Goal: Communication & Community: Answer question/provide support

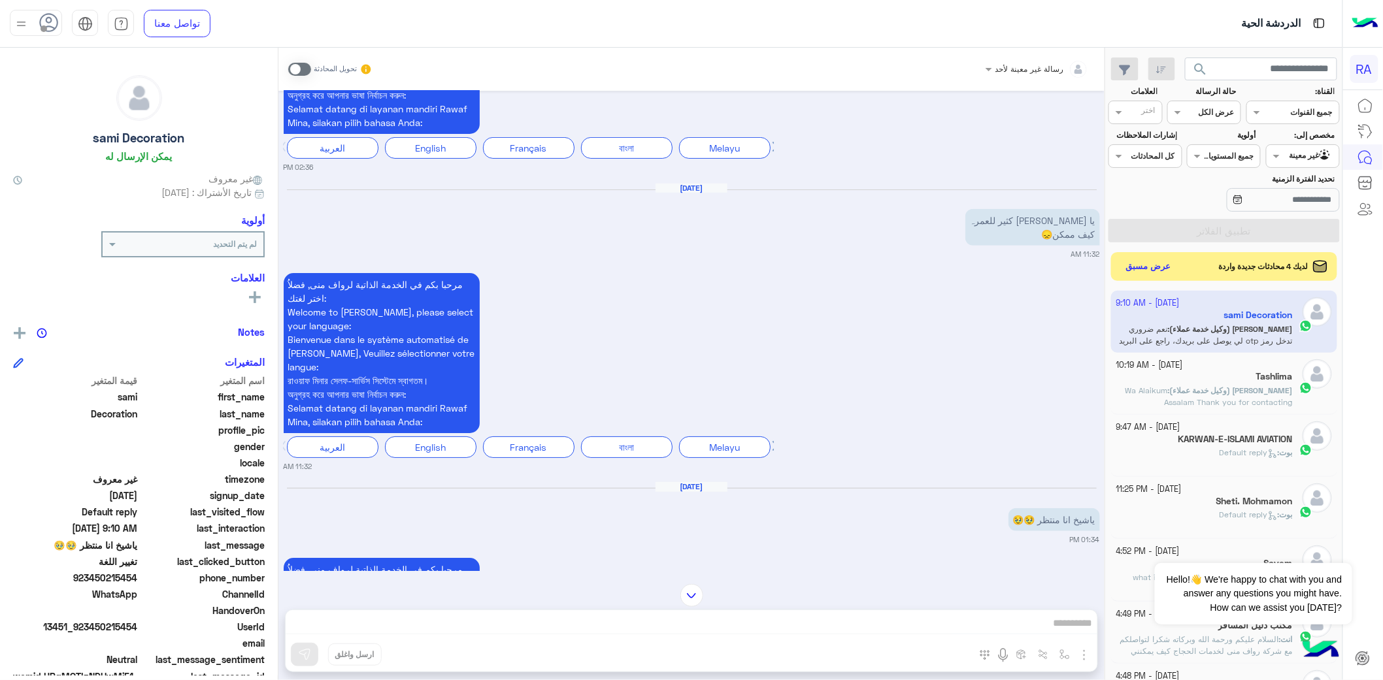
scroll to position [2256, 0]
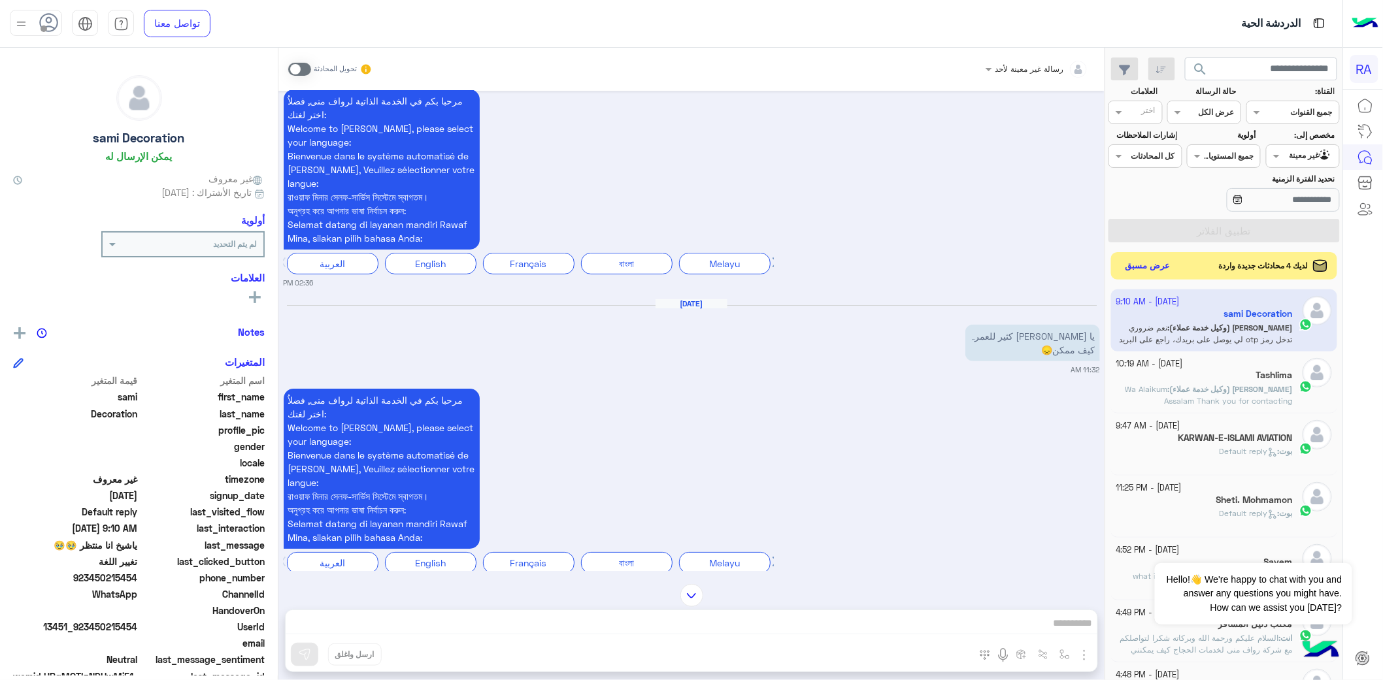
click at [1148, 266] on button "عرض مسبق" at bounding box center [1148, 266] width 55 height 18
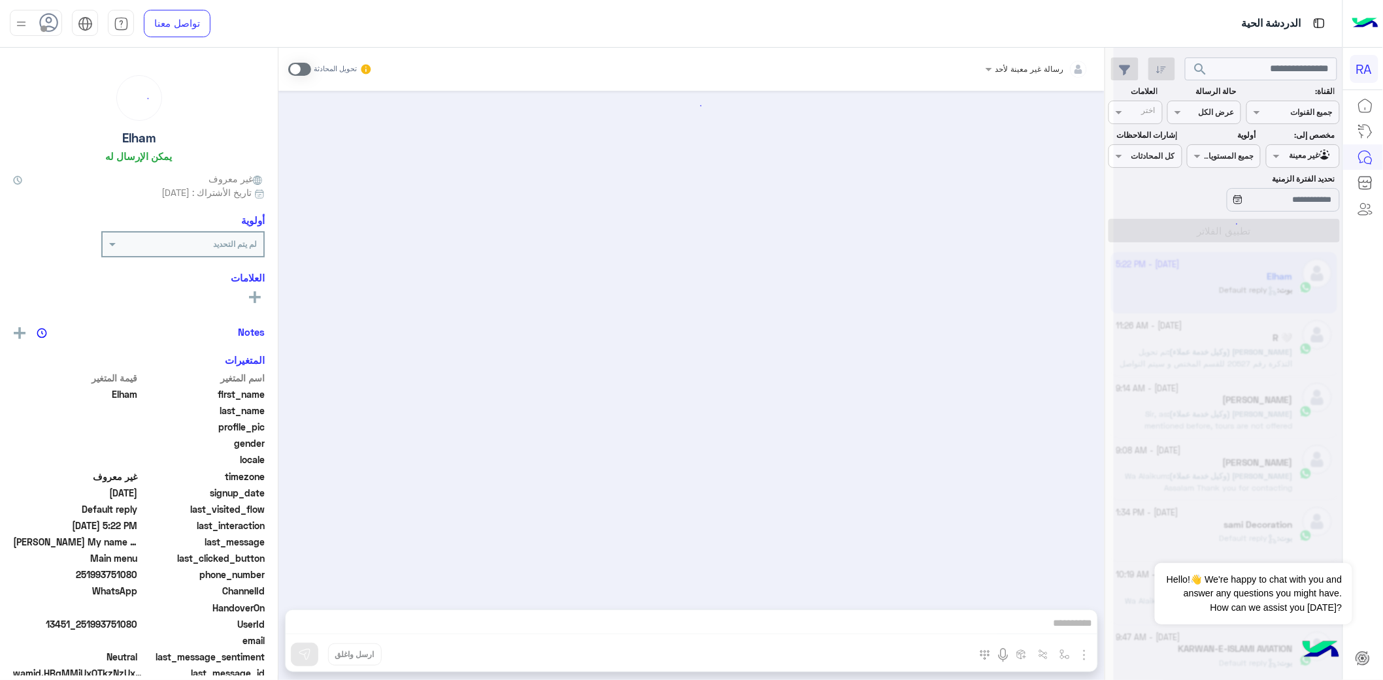
scroll to position [1948, 0]
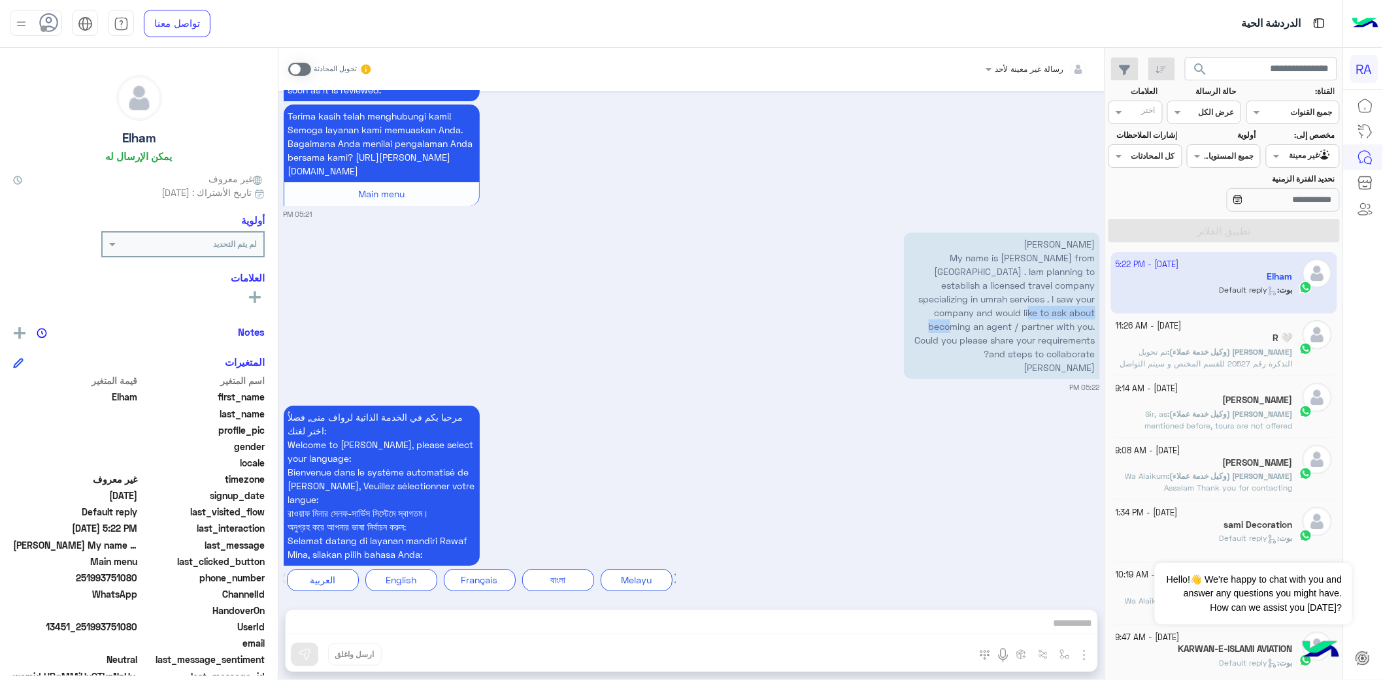
drag, startPoint x: 915, startPoint y: 299, endPoint x: 1018, endPoint y: 299, distance: 103.2
click at [1018, 299] on p "[PERSON_NAME] My name is [PERSON_NAME] from [GEOGRAPHIC_DATA] . Iam planning to…" at bounding box center [1002, 306] width 196 height 146
click at [1219, 356] on span "[PERSON_NAME] (وكيل خدمة عملاء)" at bounding box center [1231, 352] width 123 height 10
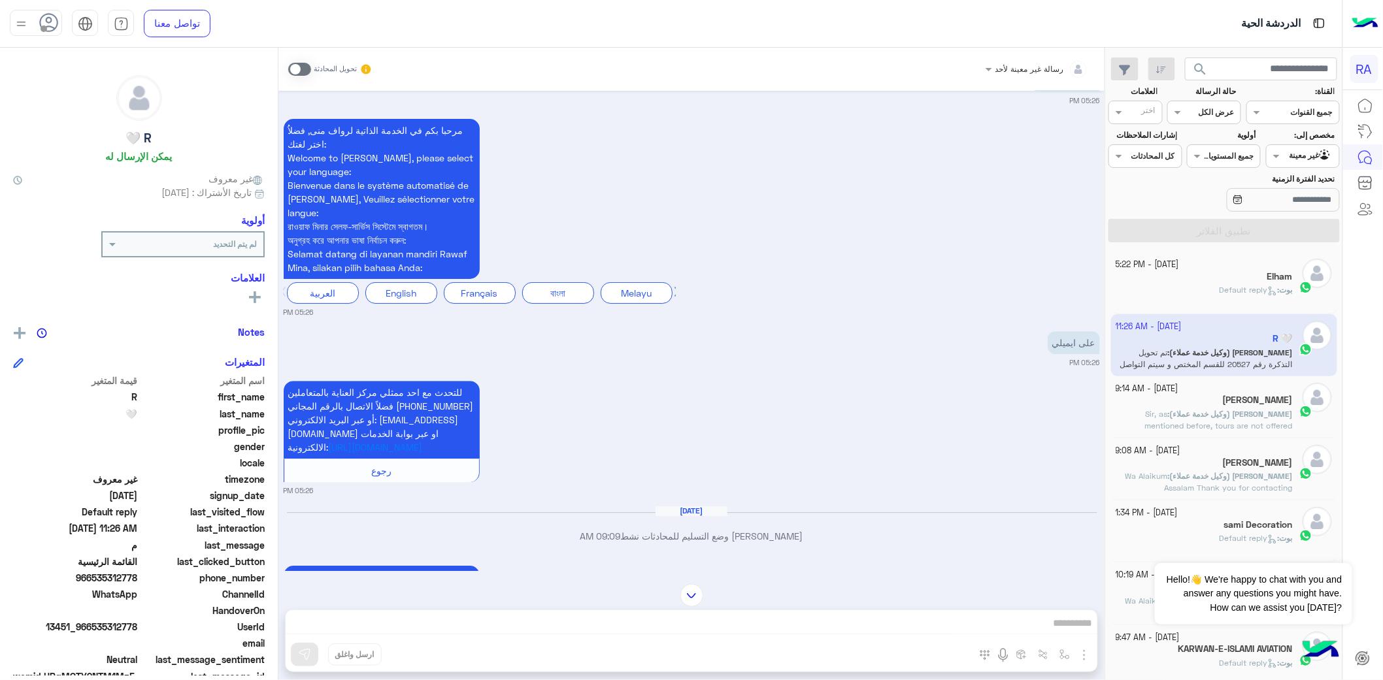
scroll to position [1469, 0]
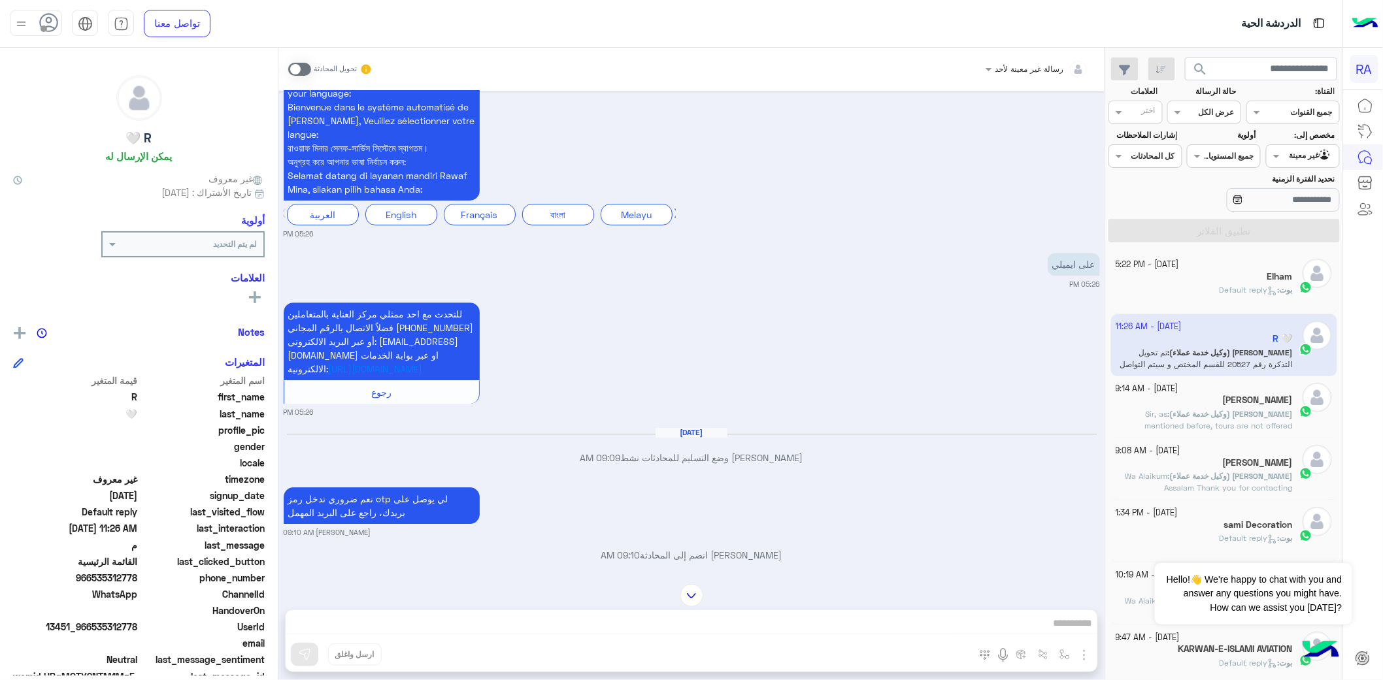
click at [1176, 524] on div "sami Decoration" at bounding box center [1204, 526] width 177 height 14
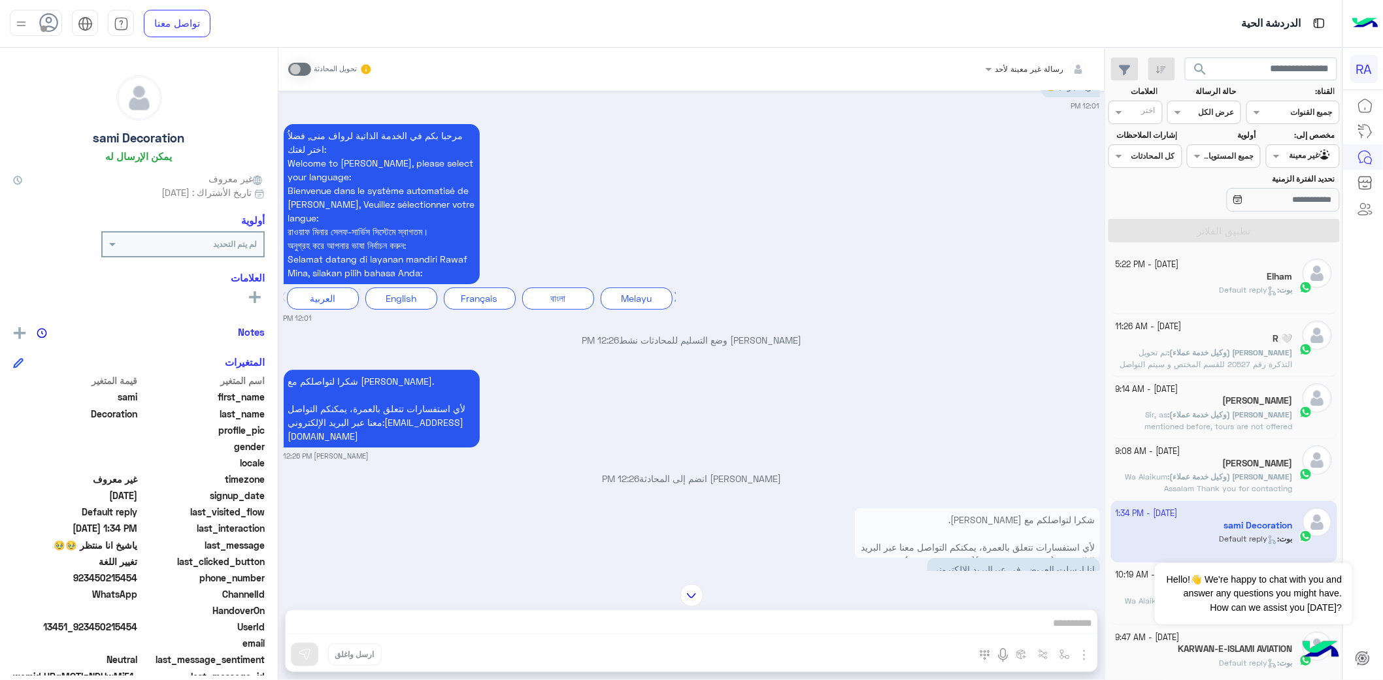
scroll to position [1530, 0]
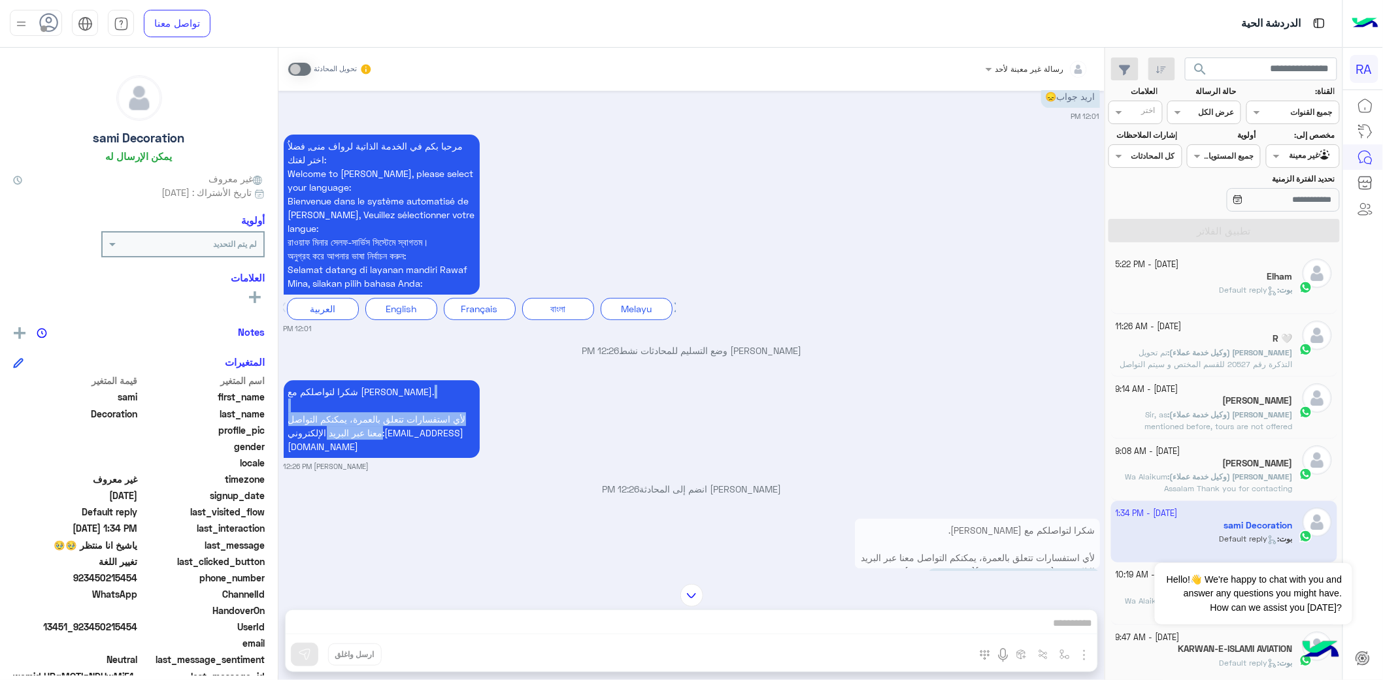
drag, startPoint x: 288, startPoint y: 440, endPoint x: 396, endPoint y: 390, distance: 118.7
click at [396, 390] on p "شكرا لتواصلكم مع [PERSON_NAME]. لأي استفسارات تتعلق بالعمرة، يمكنكم التواصل معن…" at bounding box center [382, 419] width 196 height 78
click at [412, 384] on p "شكرا لتواصلكم مع [PERSON_NAME]. لأي استفسارات تتعلق بالعمرة، يمكنكم التواصل معن…" at bounding box center [382, 419] width 196 height 78
drag, startPoint x: 414, startPoint y: 374, endPoint x: 371, endPoint y: 414, distance: 58.2
click at [371, 414] on p "شكرا لتواصلكم مع [PERSON_NAME]. لأي استفسارات تتعلق بالعمرة، يمكنكم التواصل معن…" at bounding box center [382, 419] width 196 height 78
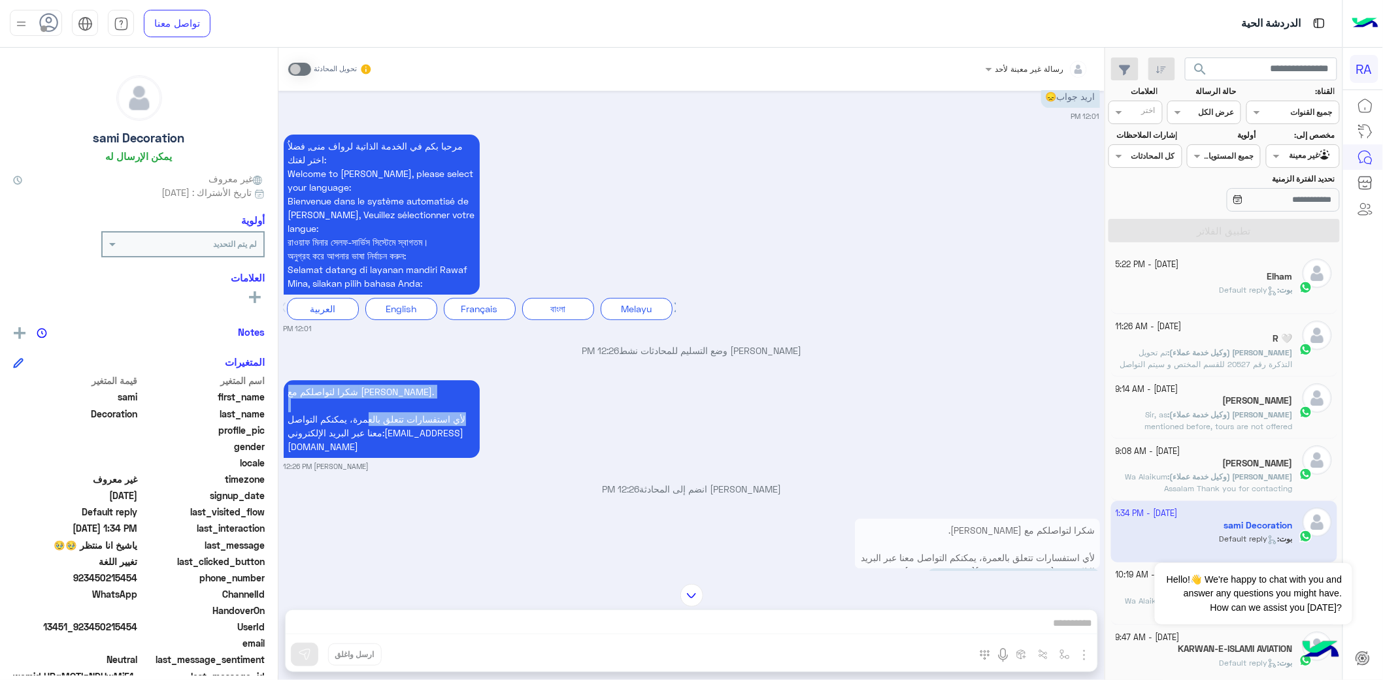
drag, startPoint x: 423, startPoint y: 362, endPoint x: 434, endPoint y: 435, distance: 73.9
click at [434, 435] on div "[DATE] مرحبا بكم في الخدمة الذاتية لرواف منى, فضلاُ اختر لغتك: Welcome to [PERS…" at bounding box center [691, 331] width 826 height 480
copy div "شكرا لتواصلكم مع [PERSON_NAME]. لأي استفسارات تتعلق بالعمرة، يمكنكم التواصل معن…"
click at [1229, 292] on span "Default reply" at bounding box center [1248, 290] width 58 height 10
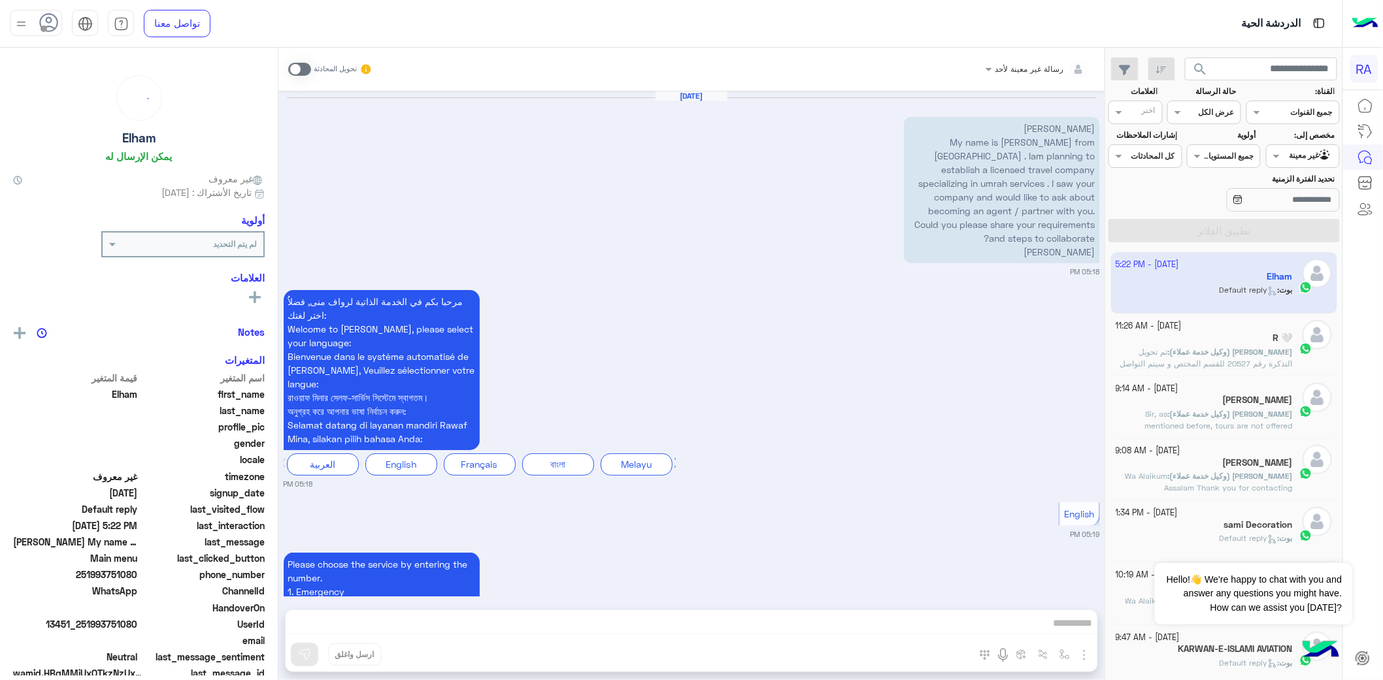
scroll to position [1948, 0]
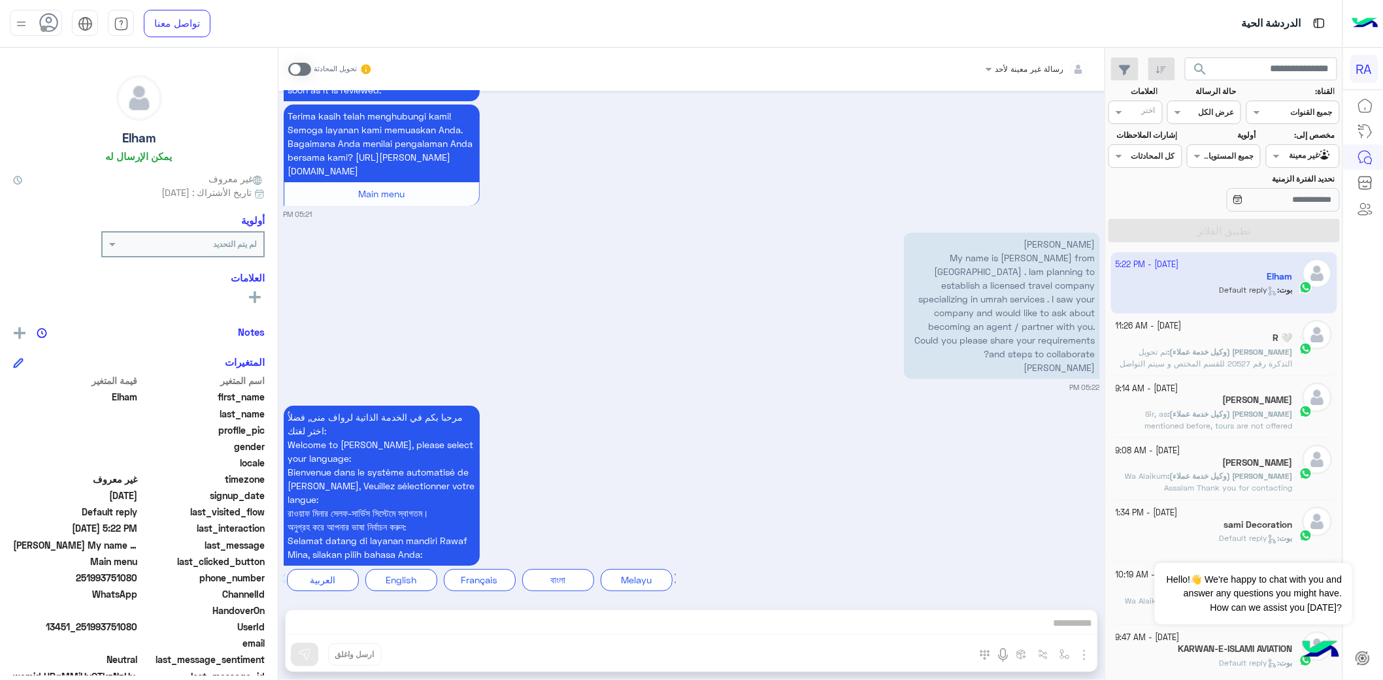
click at [296, 59] on div "تحويل المحادثة" at bounding box center [330, 69] width 84 height 24
click at [301, 66] on span at bounding box center [299, 69] width 23 height 13
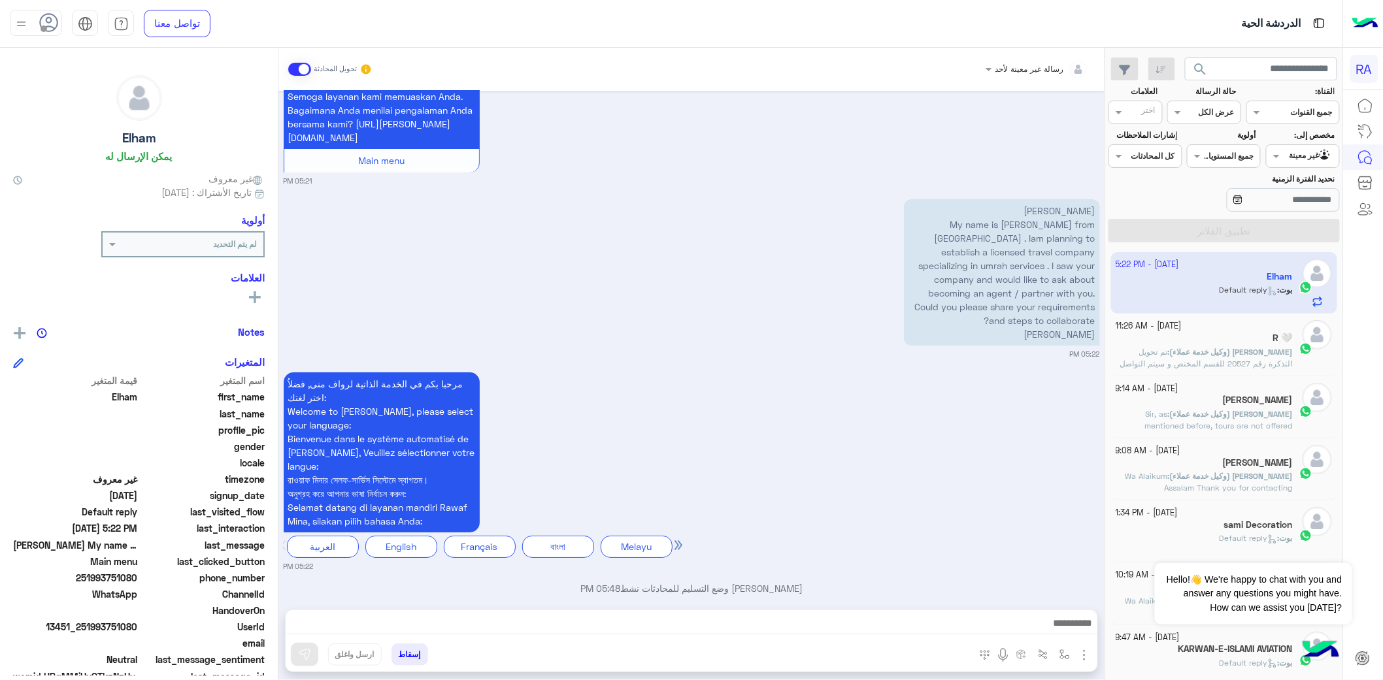
click at [527, 610] on div at bounding box center [691, 626] width 811 height 33
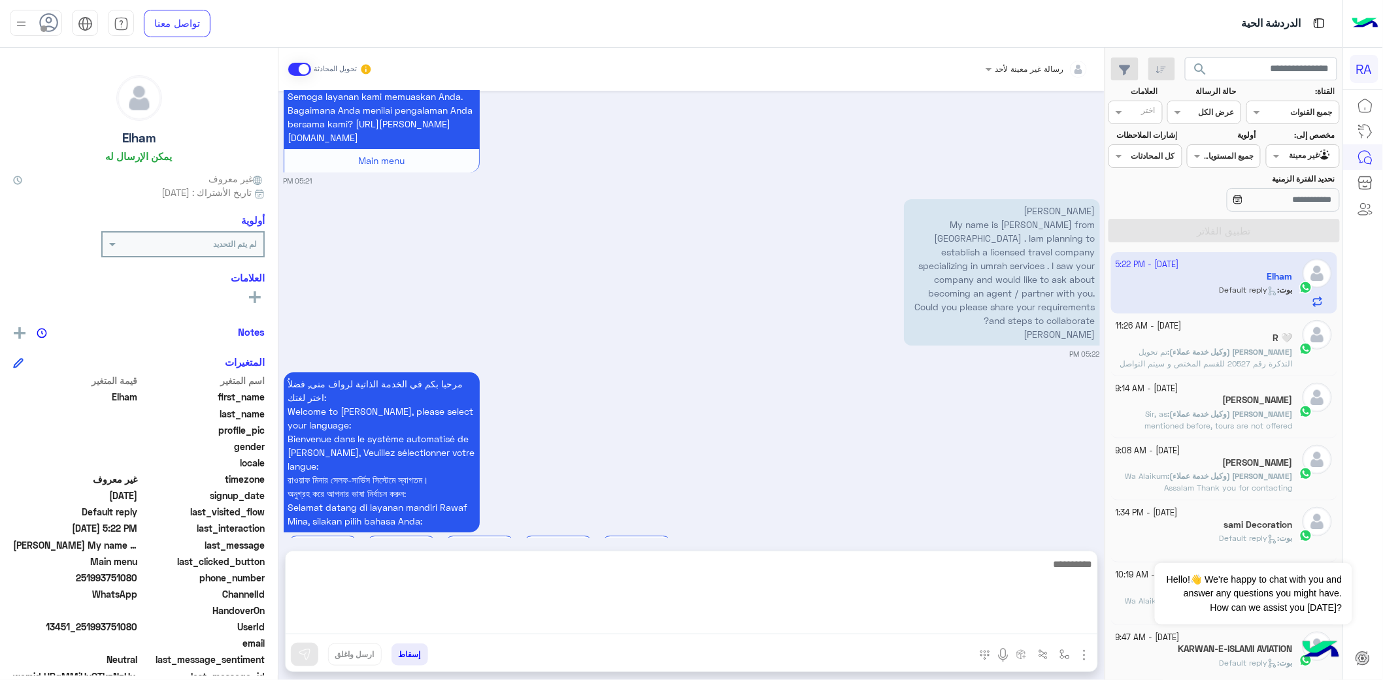
click at [529, 621] on textarea at bounding box center [691, 595] width 811 height 78
paste textarea "**********"
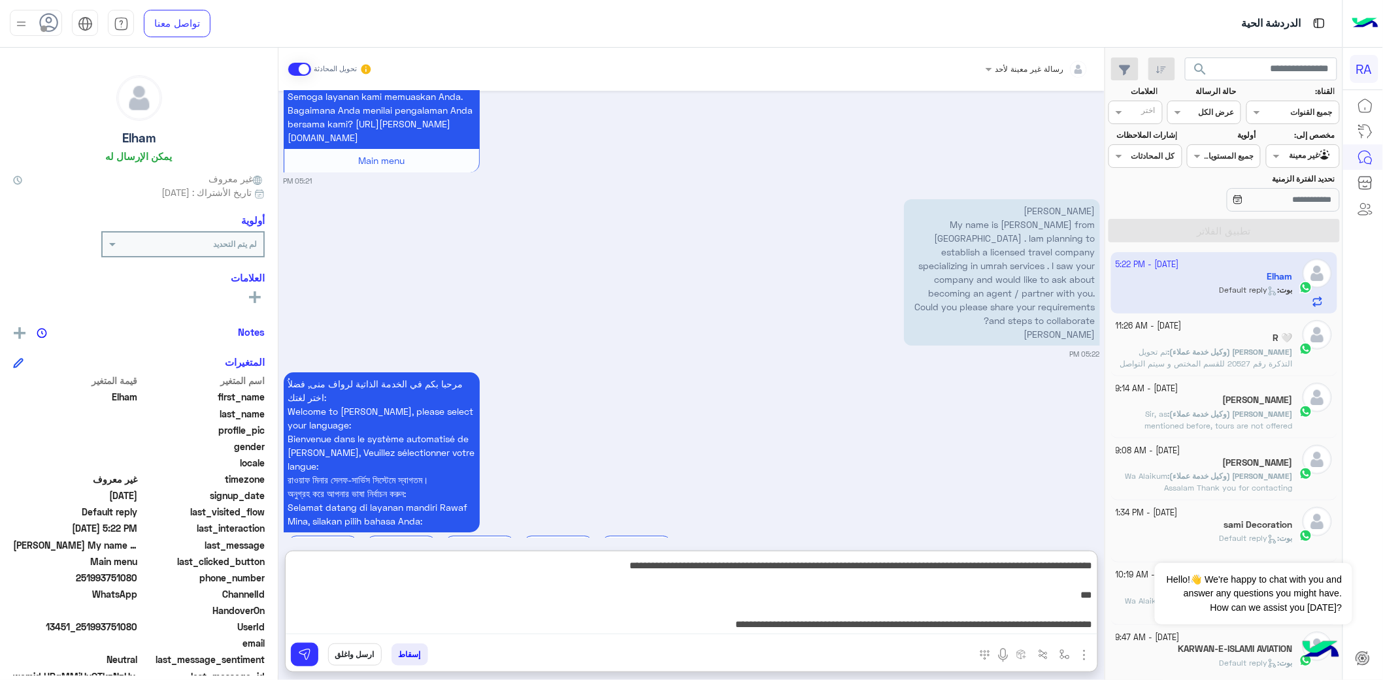
click at [598, 597] on textarea "**********" at bounding box center [691, 595] width 811 height 78
click at [655, 619] on textarea "**********" at bounding box center [691, 595] width 811 height 78
drag, startPoint x: 655, startPoint y: 619, endPoint x: 1126, endPoint y: 603, distance: 472.0
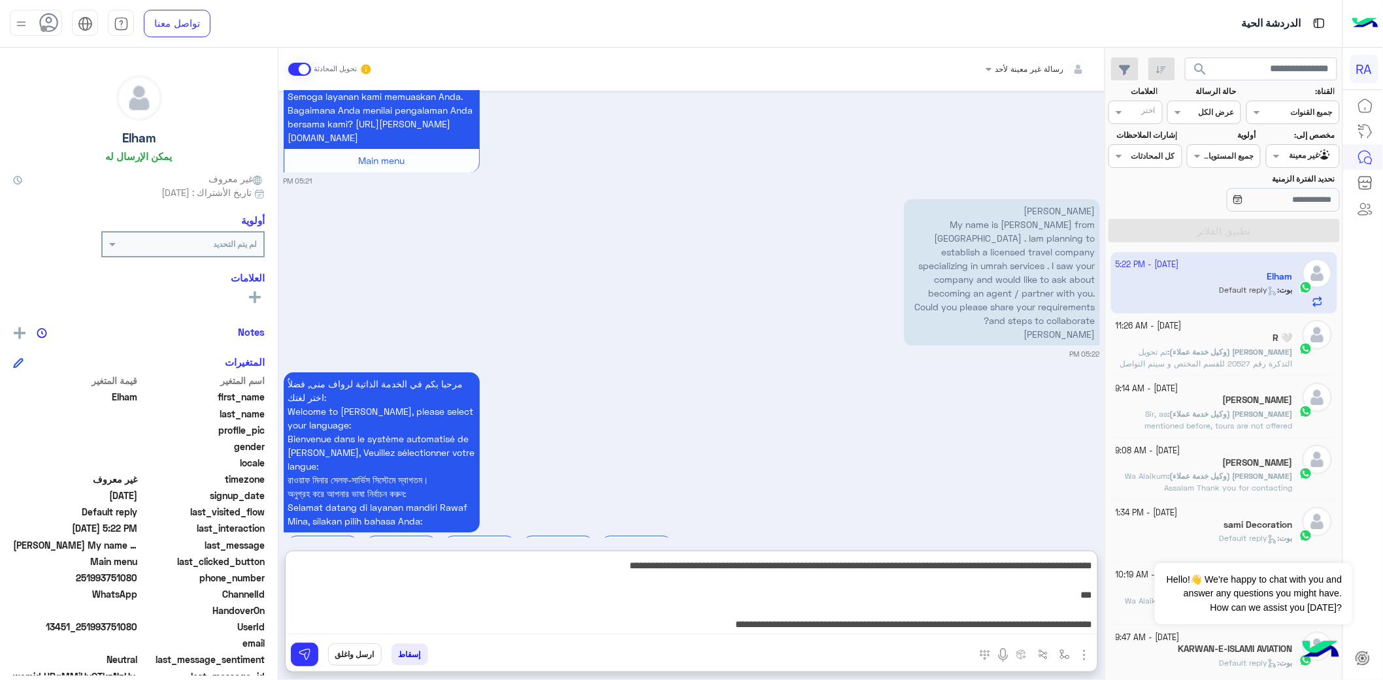
click at [1126, 603] on mat-drawer-container "search القناة: القناه جميع القنوات حالة الرسالة القناه عرض الكل العلامات اختر م…" at bounding box center [671, 367] width 1342 height 638
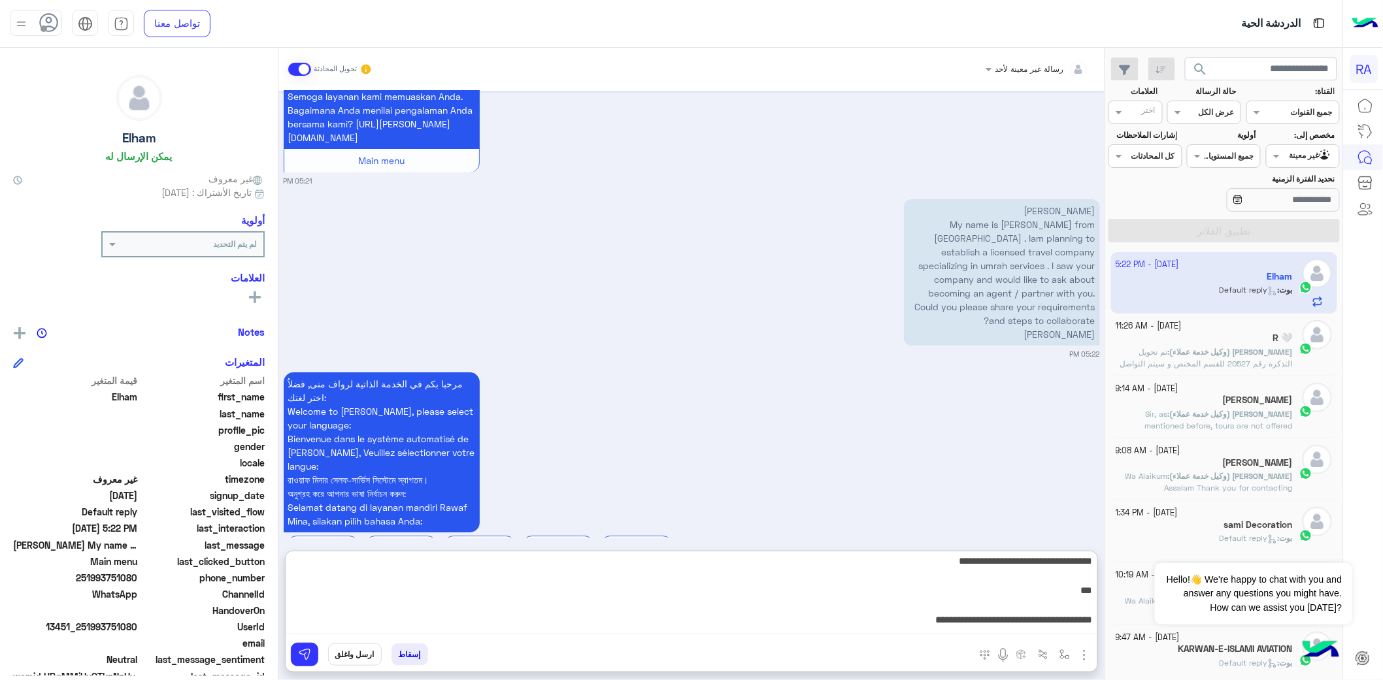
scroll to position [0, 0]
drag, startPoint x: 931, startPoint y: 595, endPoint x: 1109, endPoint y: 561, distance: 181.6
click at [1109, 561] on mat-drawer-container "search القناة: القناه جميع القنوات حالة الرسالة القناه عرض الكل العلامات اختر م…" at bounding box center [671, 367] width 1342 height 638
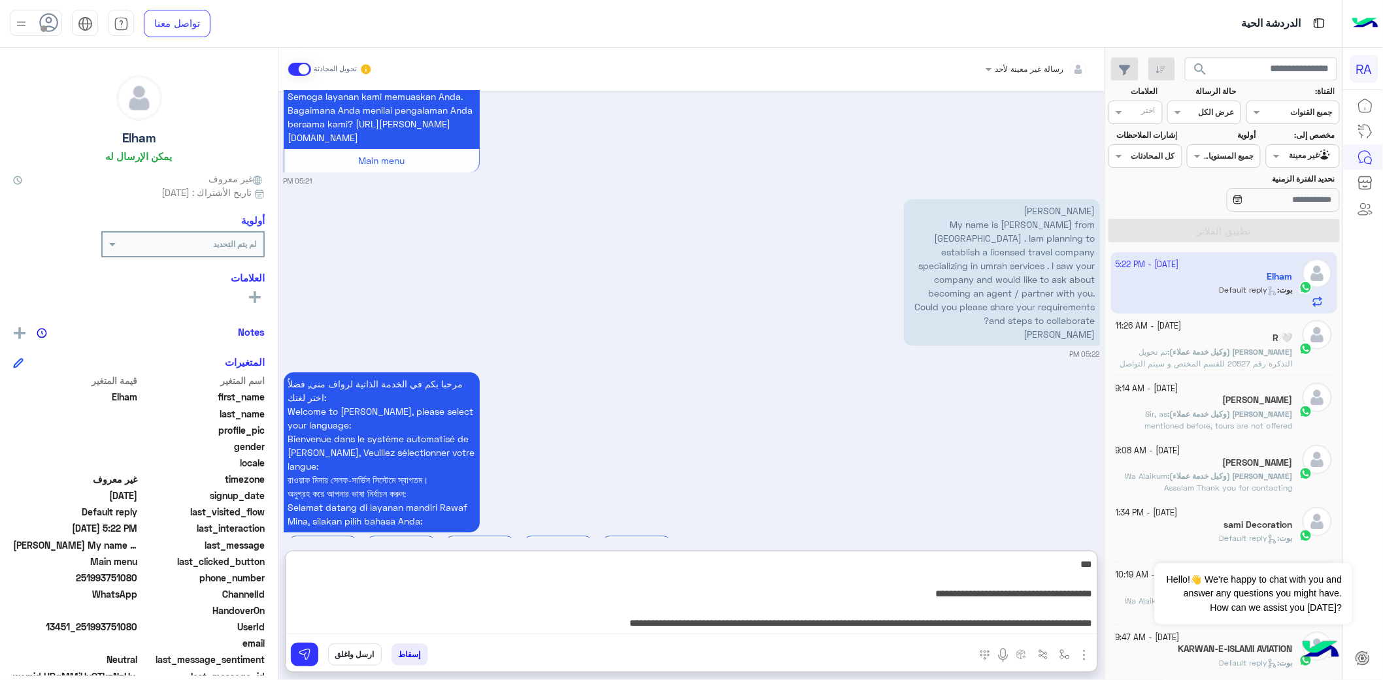
drag, startPoint x: 1068, startPoint y: 570, endPoint x: 1111, endPoint y: 562, distance: 44.0
click at [1111, 562] on mat-drawer-container "search القناة: القناه جميع القنوات حالة الرسالة القناه عرض الكل العلامات اختر م…" at bounding box center [671, 367] width 1342 height 638
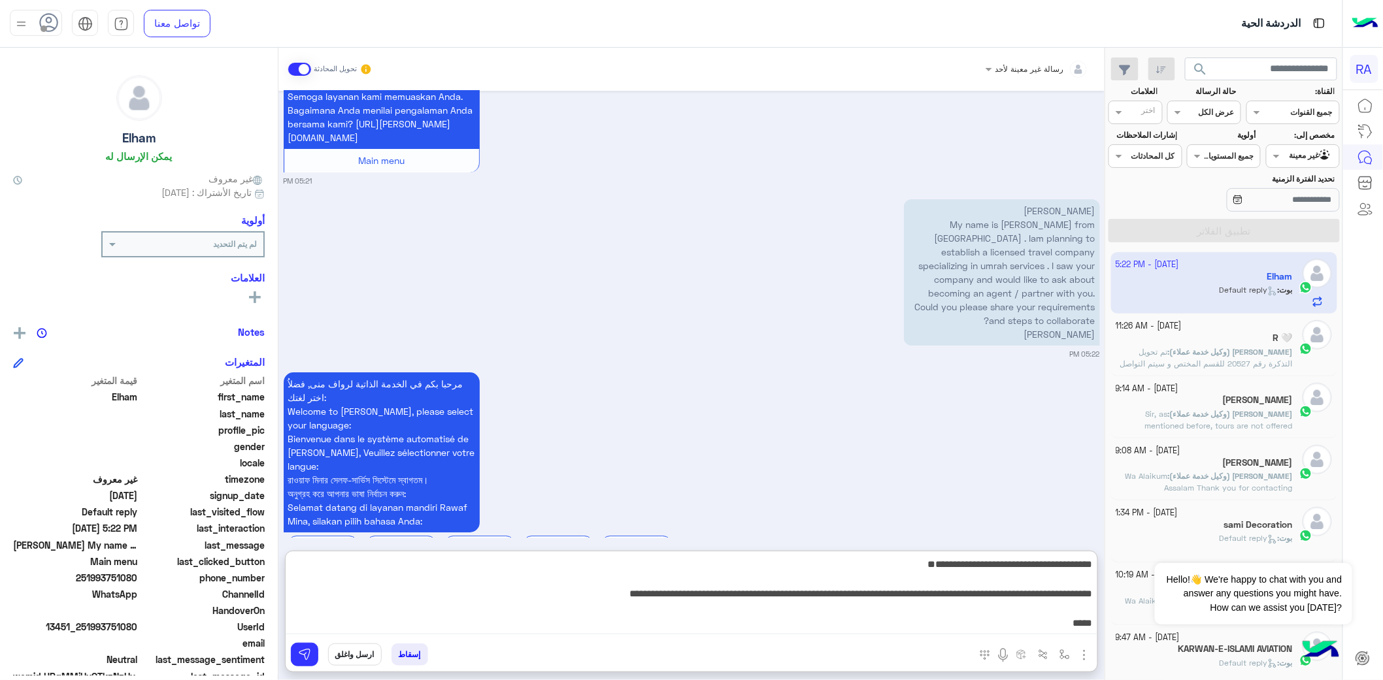
drag, startPoint x: 1080, startPoint y: 593, endPoint x: 1098, endPoint y: 593, distance: 18.3
click at [1098, 593] on div "رسالة غير معينة لأحد تحويل المحادثة [DATE] Assalamu Alaikum My name is [PERSON_…" at bounding box center [691, 367] width 826 height 638
drag, startPoint x: 898, startPoint y: 590, endPoint x: 913, endPoint y: 591, distance: 15.0
click at [913, 591] on textarea "**********" at bounding box center [691, 595] width 811 height 78
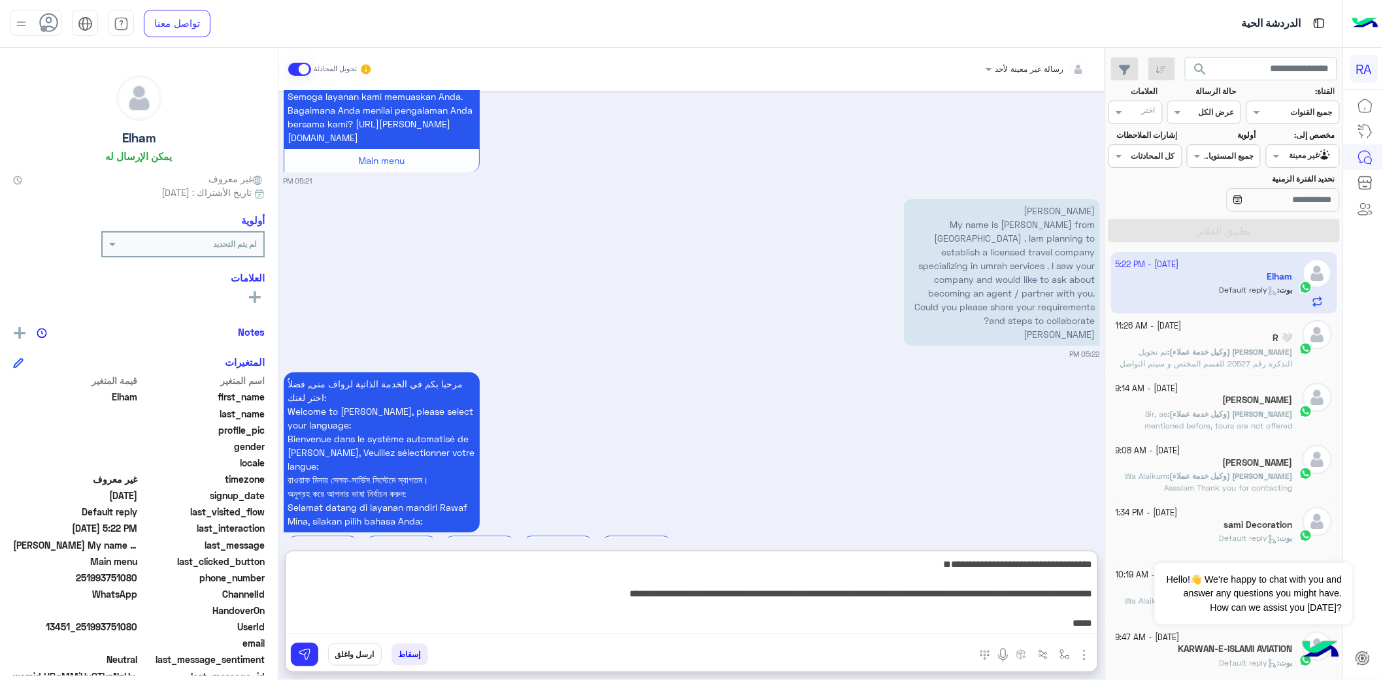
drag, startPoint x: 942, startPoint y: 563, endPoint x: 1105, endPoint y: 589, distance: 165.5
click at [1105, 589] on mat-drawer "رسالة غير معينة لأحد تحويل المحادثة [DATE] Assalamu Alaikum My name is [PERSON_…" at bounding box center [552, 367] width 1105 height 638
click at [985, 596] on textarea "**********" at bounding box center [691, 595] width 811 height 78
click at [990, 595] on textarea "**********" at bounding box center [691, 595] width 811 height 78
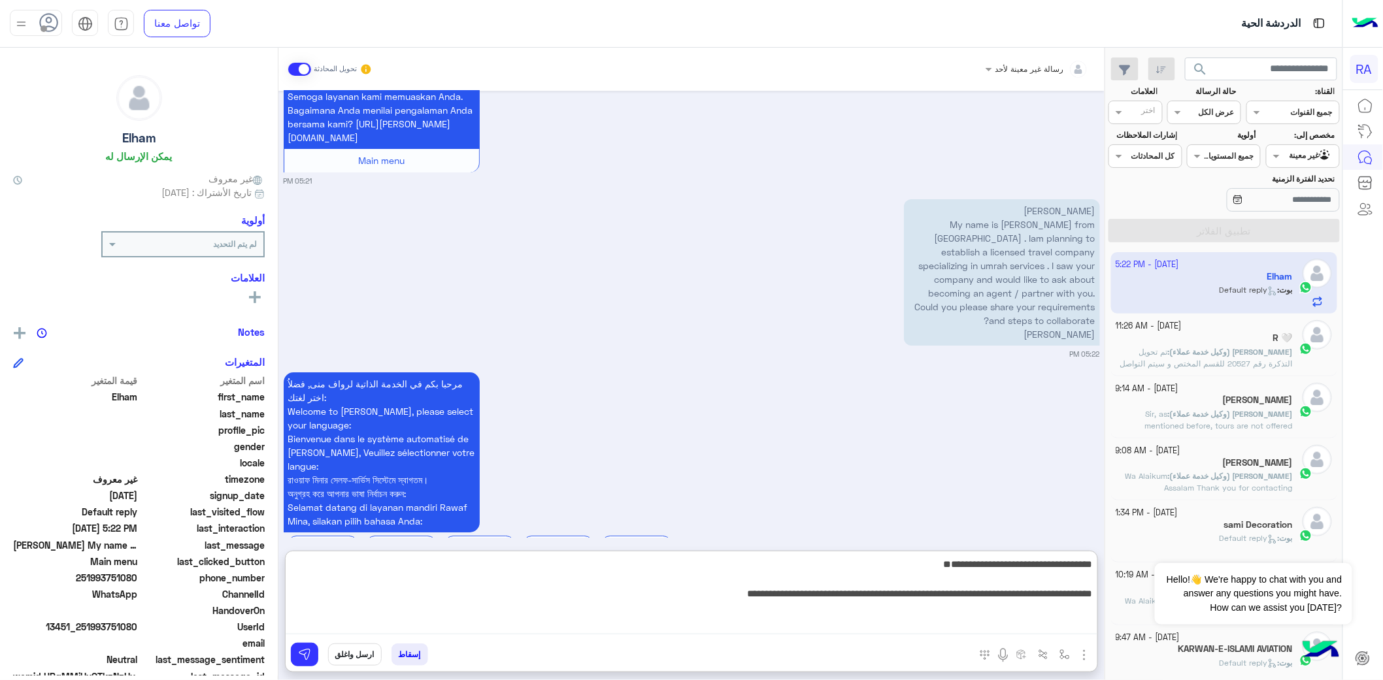
click at [1092, 595] on textarea "**********" at bounding box center [691, 595] width 811 height 78
type textarea "**********"
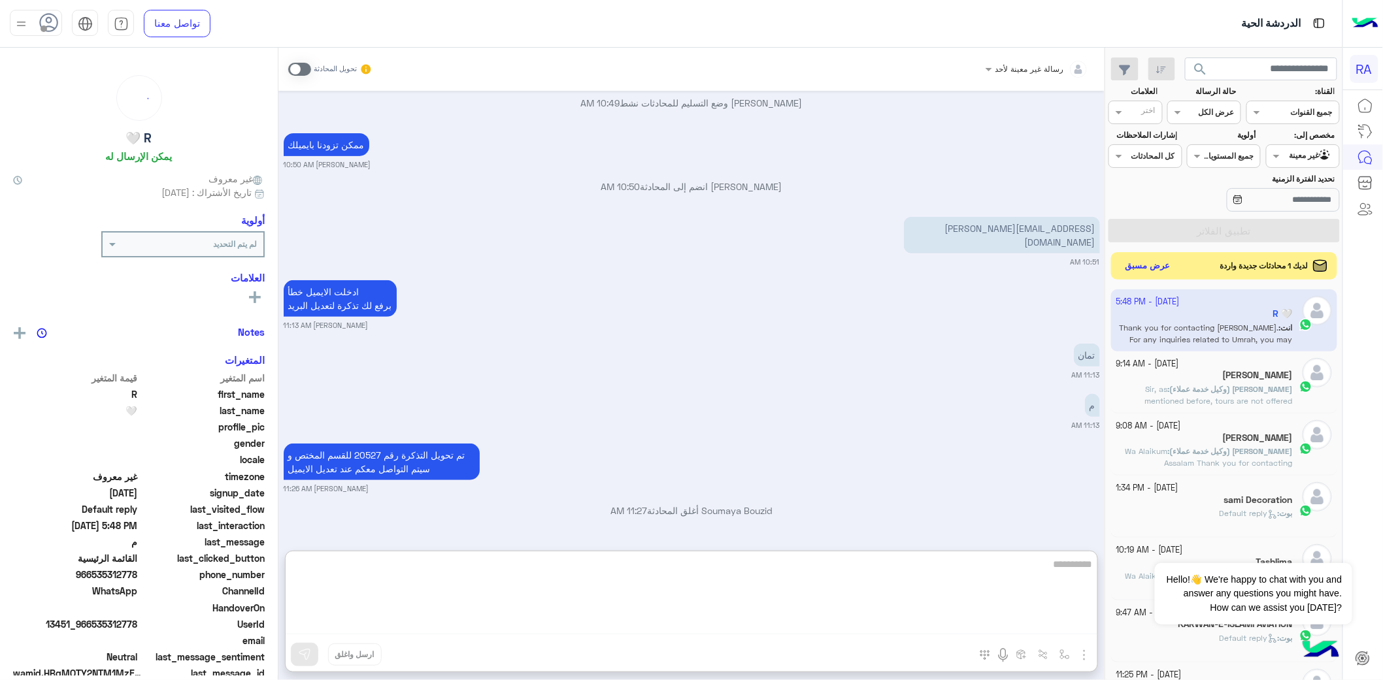
click at [1160, 266] on button "عرض مسبق" at bounding box center [1148, 266] width 55 height 18
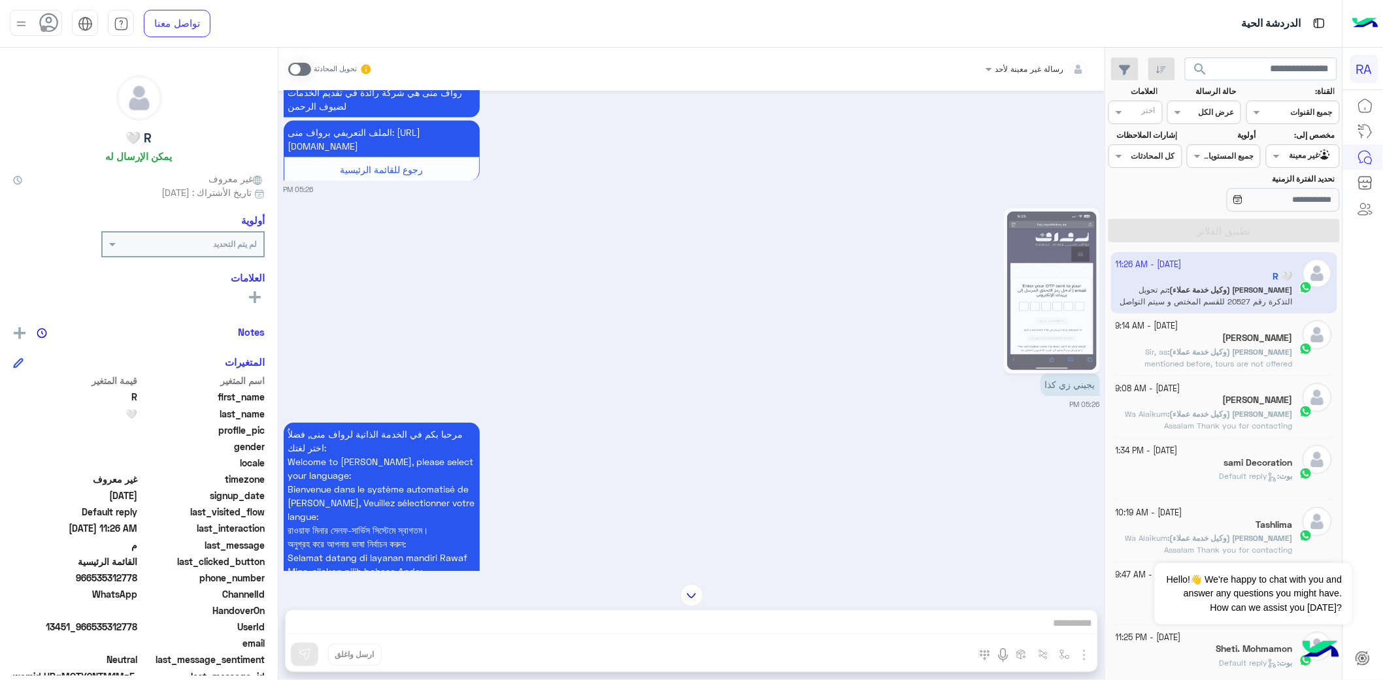
scroll to position [815, 0]
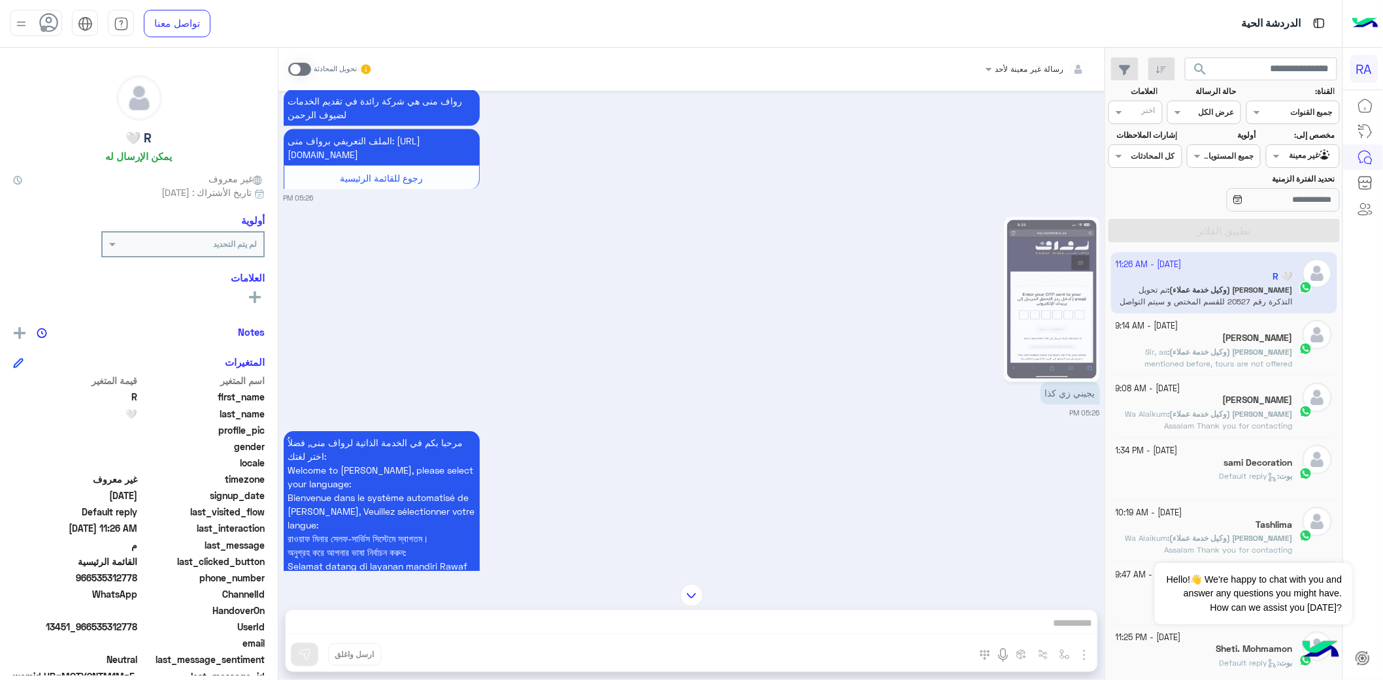
click at [1029, 282] on img at bounding box center [1052, 299] width 90 height 159
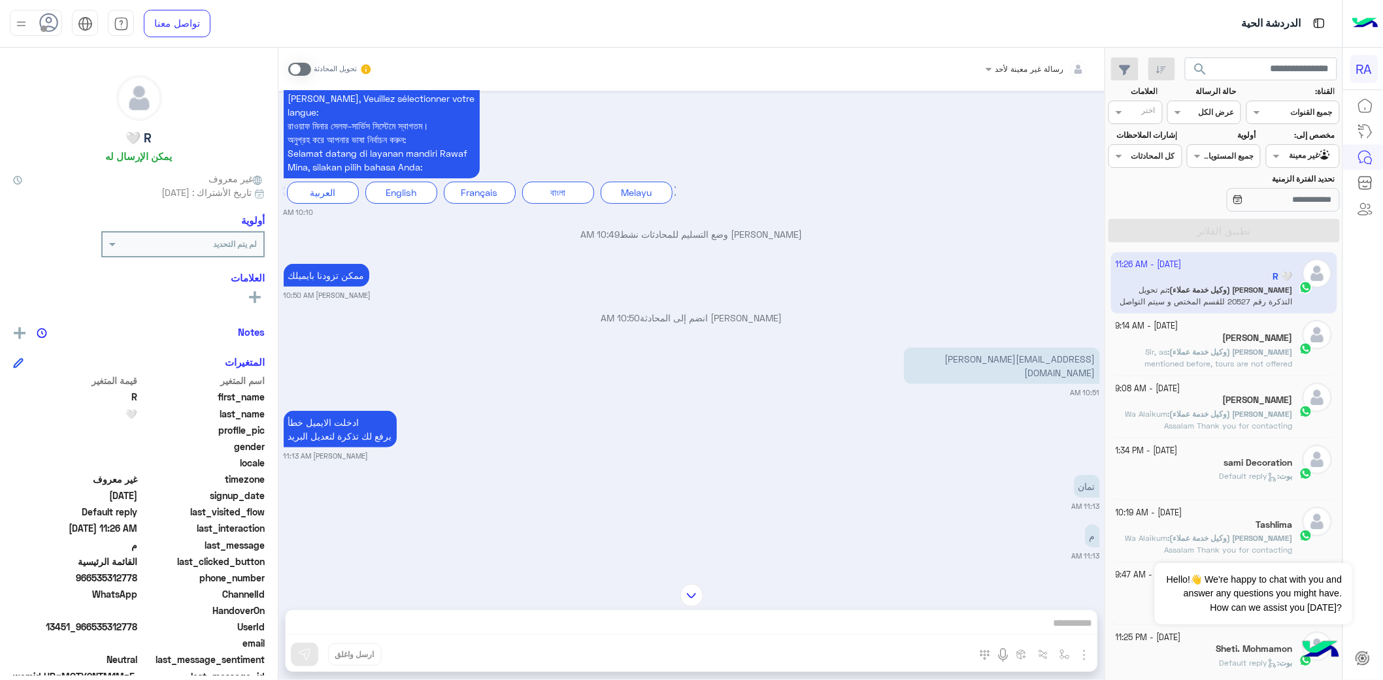
scroll to position [4440, 0]
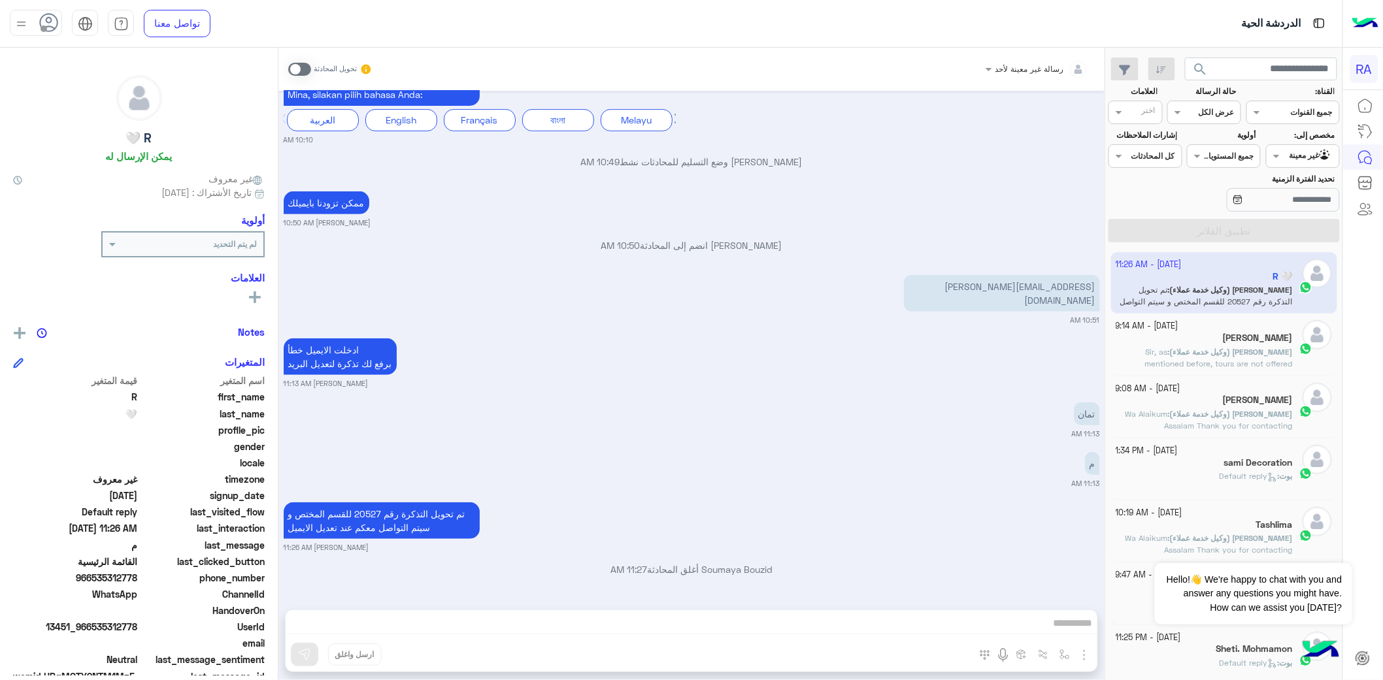
click at [307, 66] on span at bounding box center [299, 69] width 23 height 13
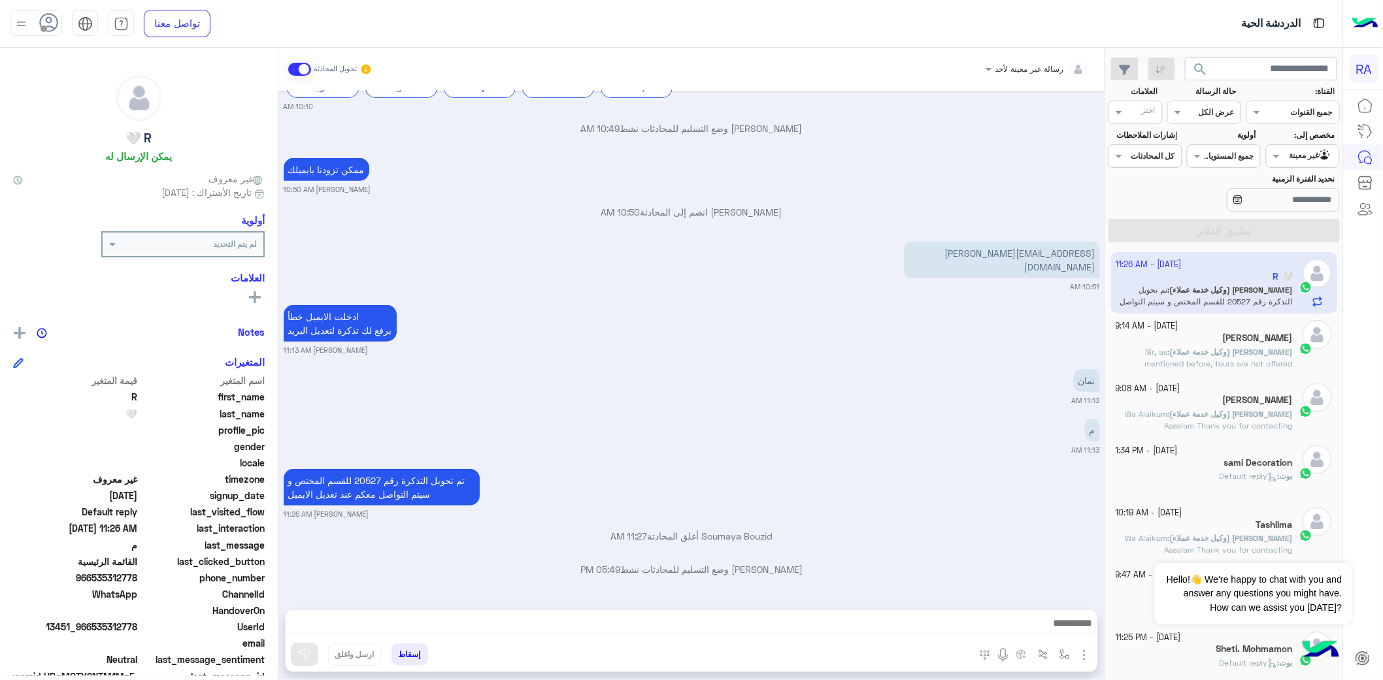
click at [740, 618] on textarea at bounding box center [691, 625] width 811 height 20
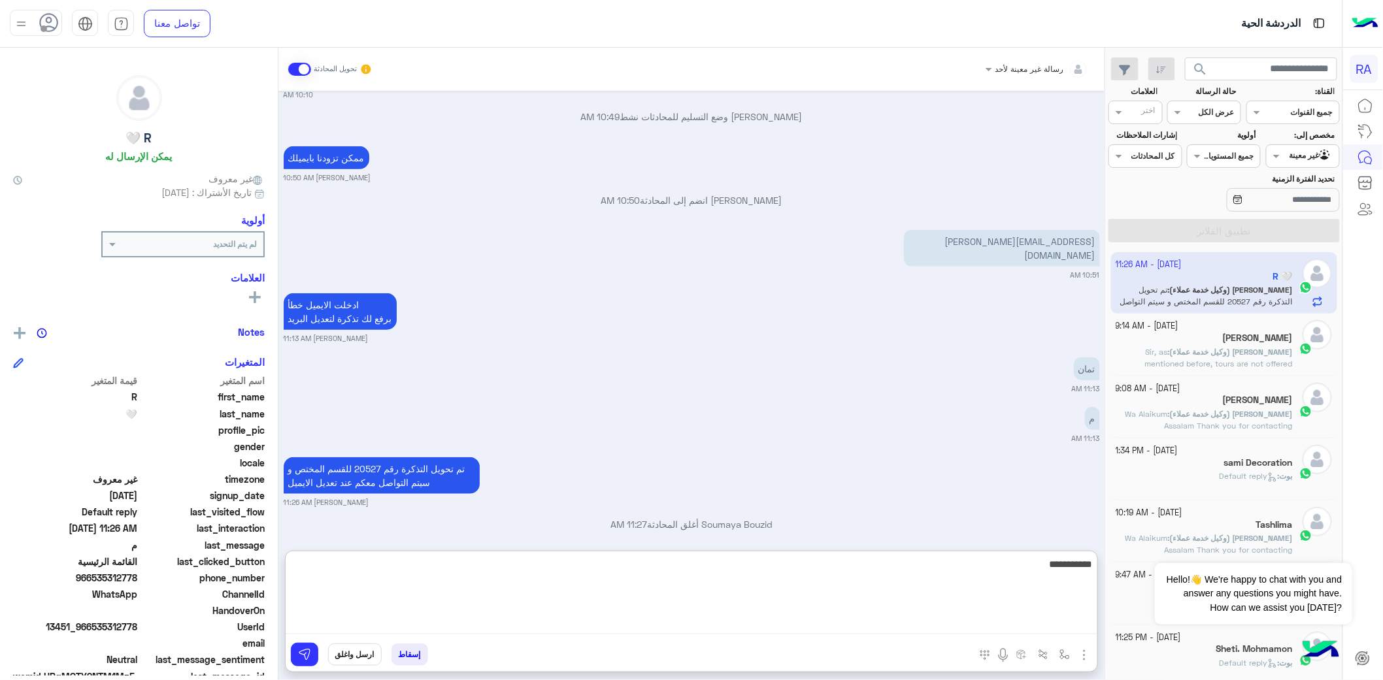
paste textarea "**********"
type textarea "**********"
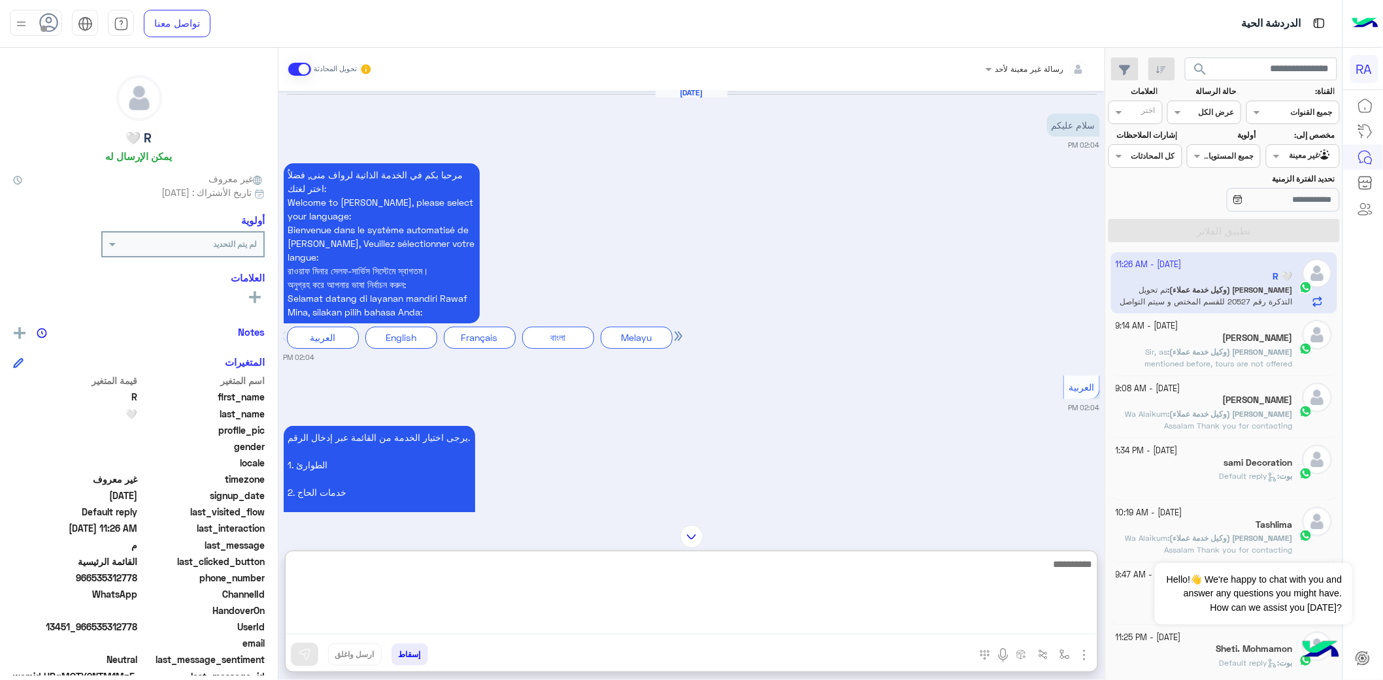
scroll to position [4685, 0]
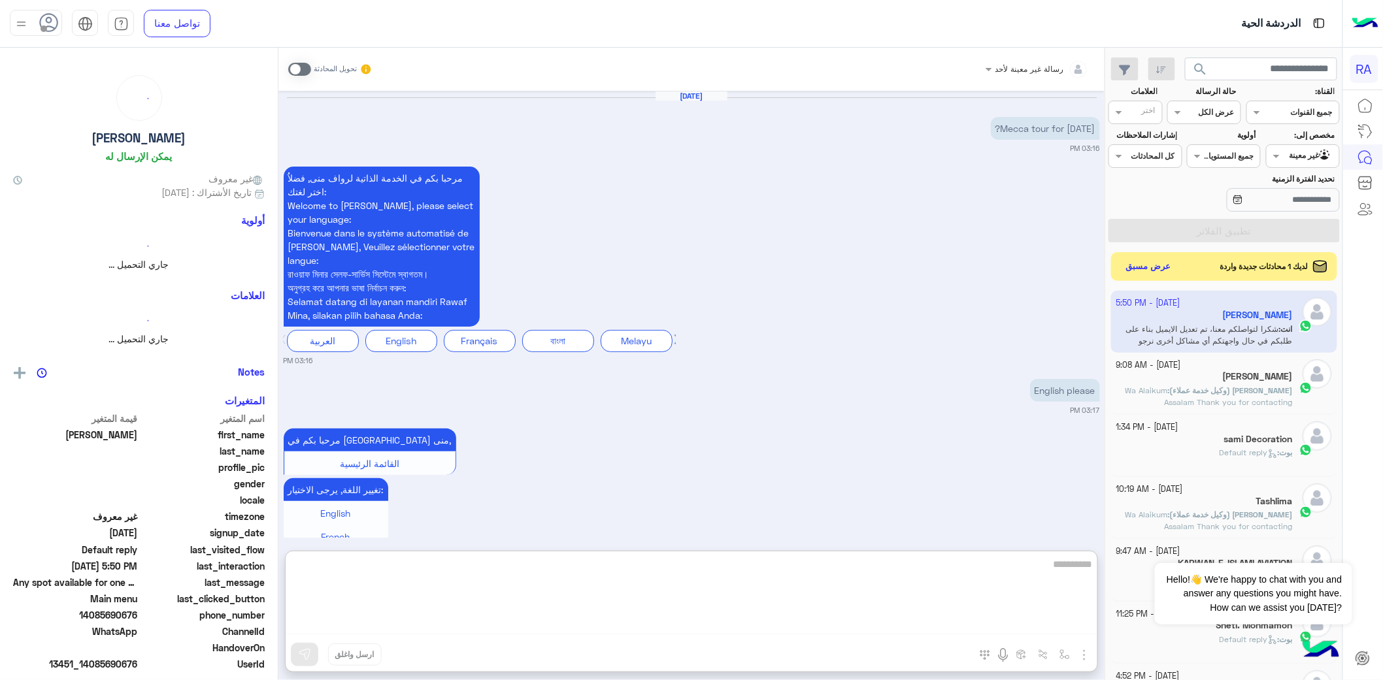
scroll to position [2007, 0]
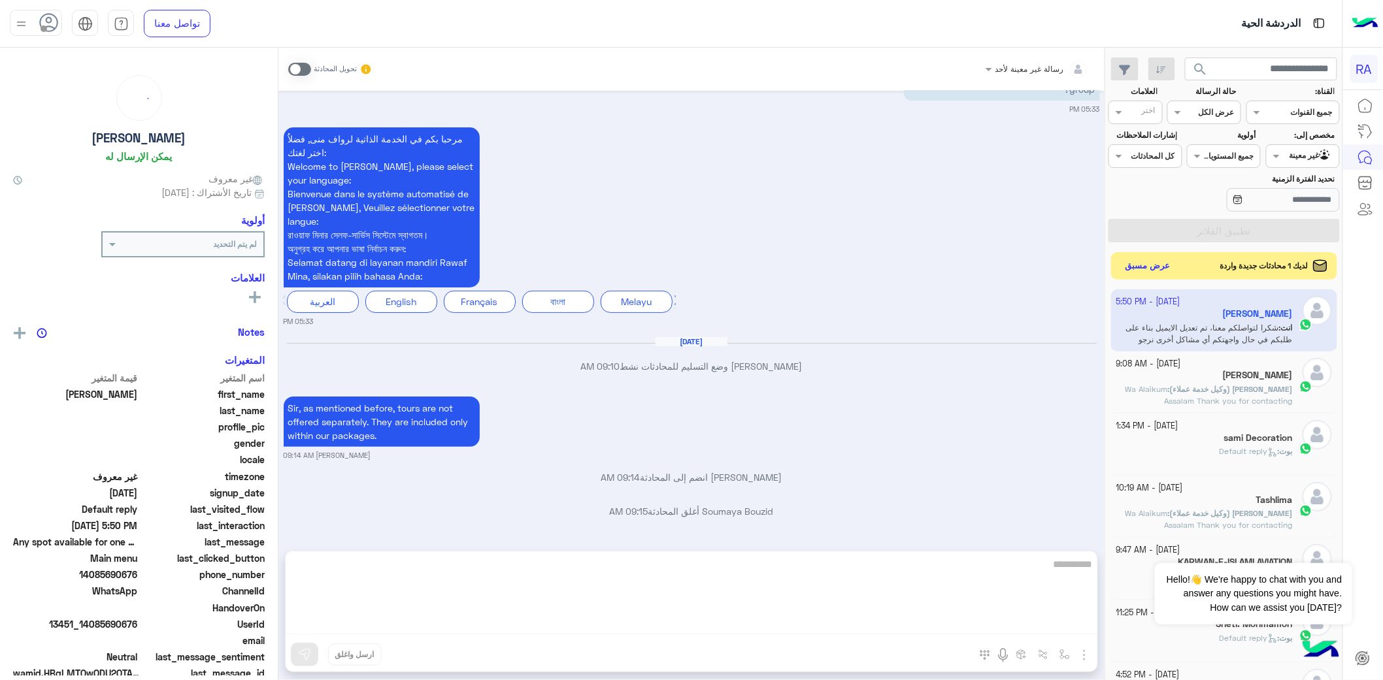
click at [1158, 264] on button "عرض مسبق" at bounding box center [1148, 266] width 55 height 18
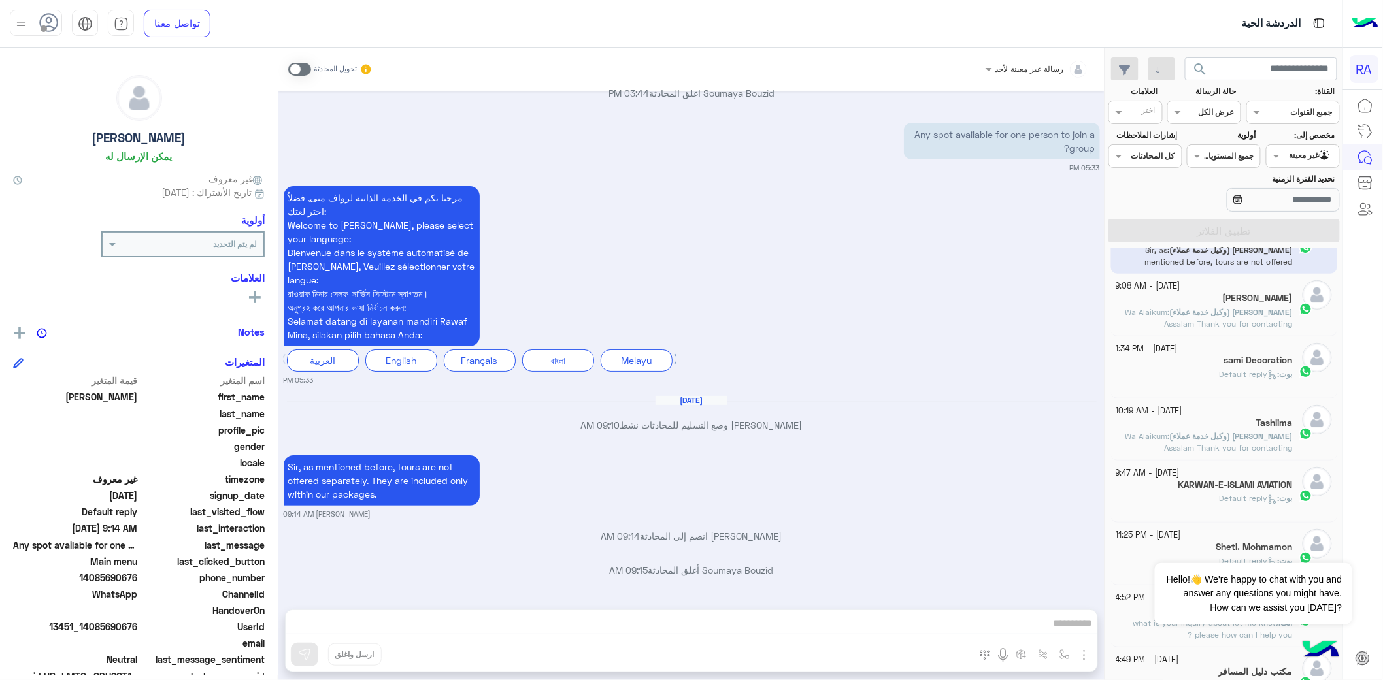
scroll to position [73, 0]
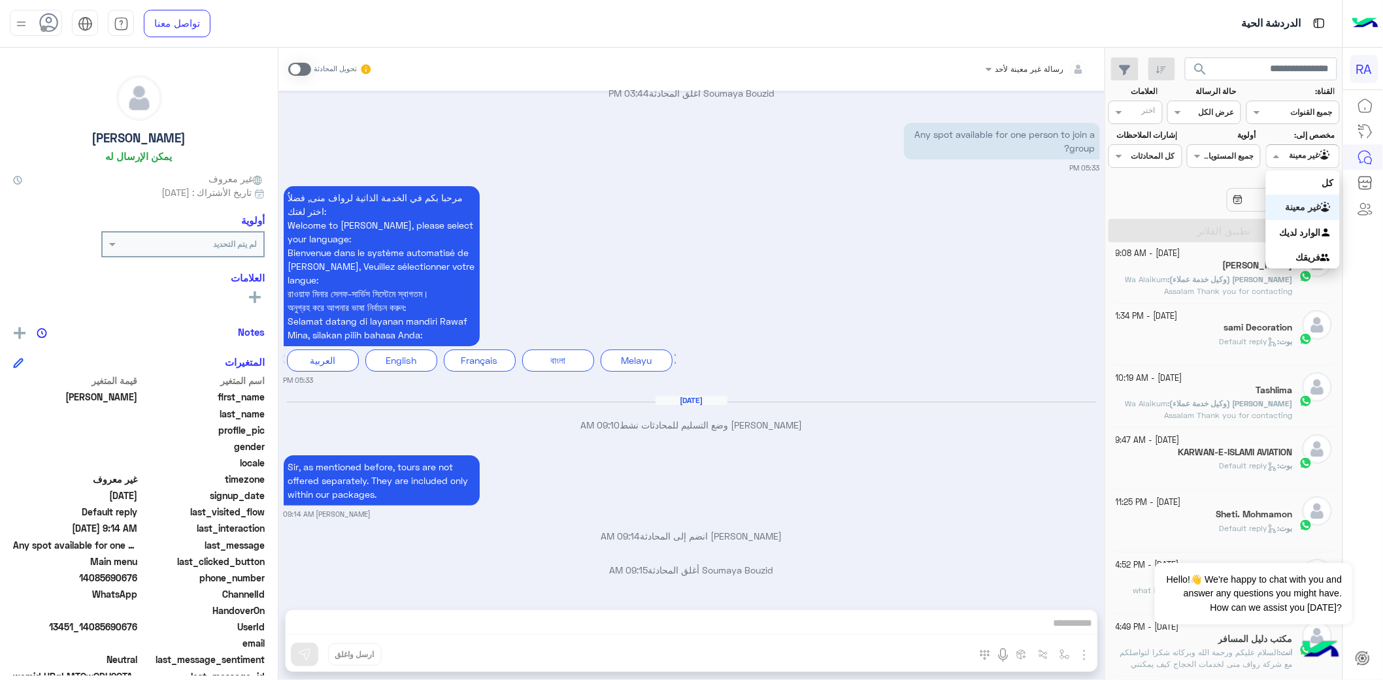
click at [1297, 161] on div "غير معينة" at bounding box center [1310, 156] width 43 height 13
click at [1286, 201] on b "غير معينة" at bounding box center [1302, 206] width 35 height 11
click at [1284, 154] on div at bounding box center [1302, 154] width 73 height 12
click at [1309, 234] on b "الوارد لديك" at bounding box center [1299, 232] width 41 height 11
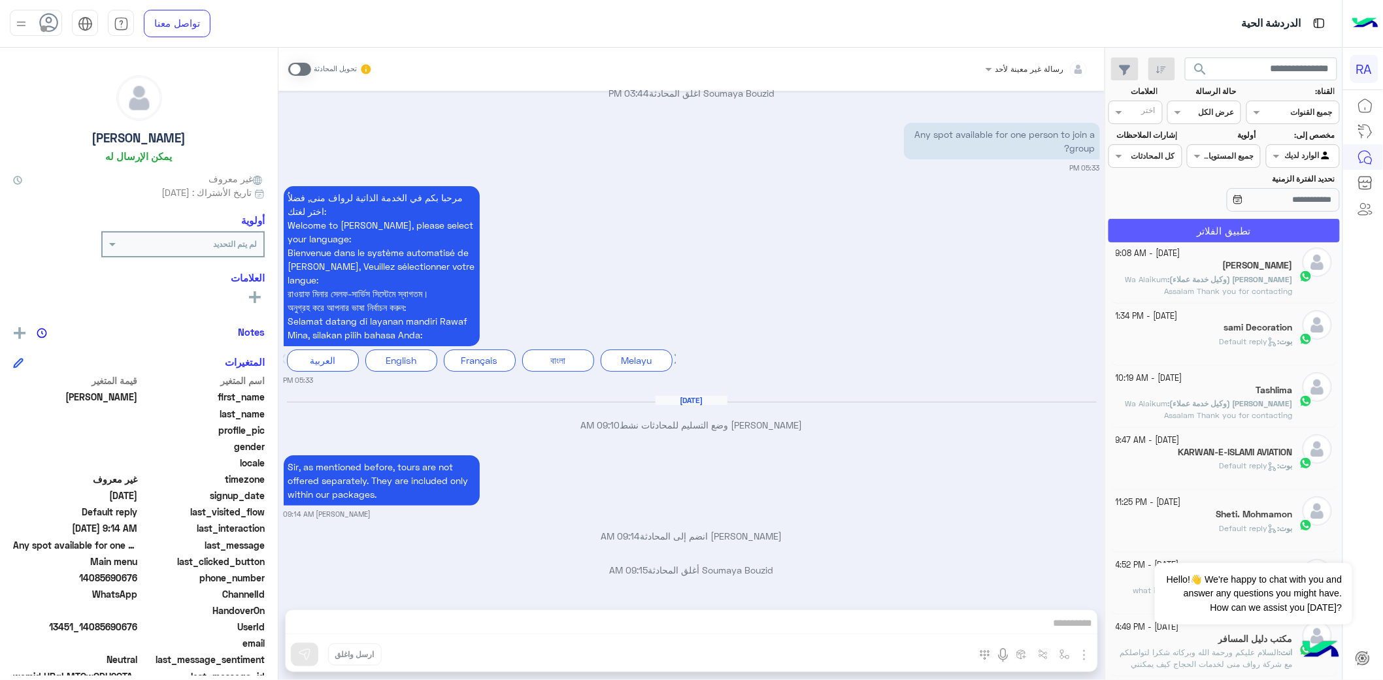
click at [1309, 234] on button "تطبيق الفلاتر" at bounding box center [1223, 231] width 231 height 24
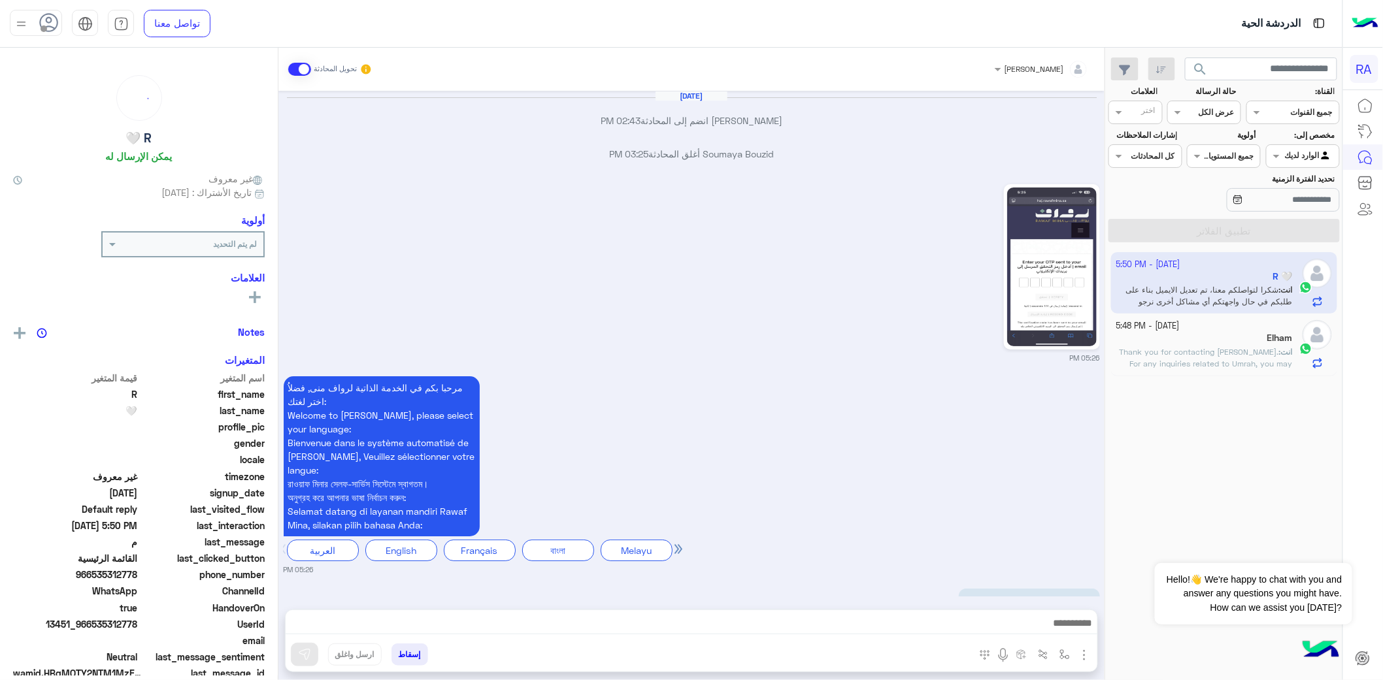
scroll to position [2114, 0]
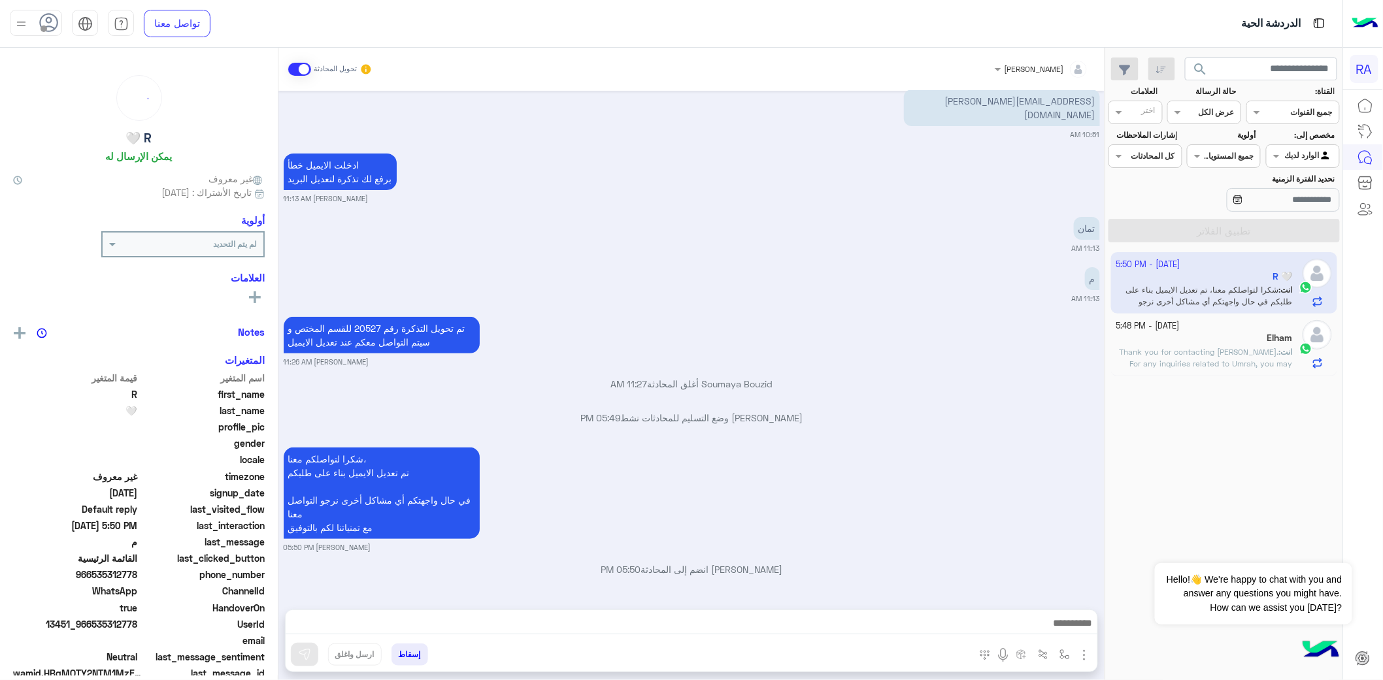
click at [281, 69] on div "[PERSON_NAME] تحويل المحادثة" at bounding box center [691, 69] width 826 height 43
click at [293, 69] on span at bounding box center [299, 69] width 23 height 13
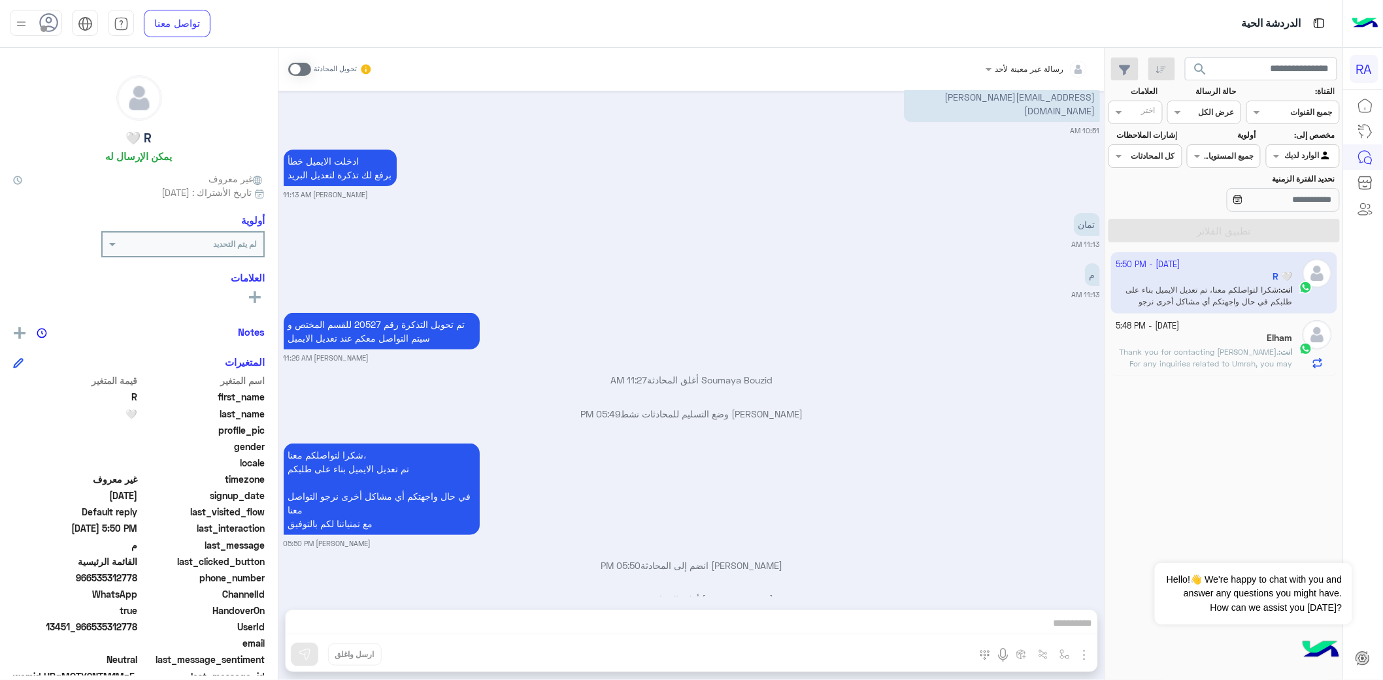
scroll to position [2147, 0]
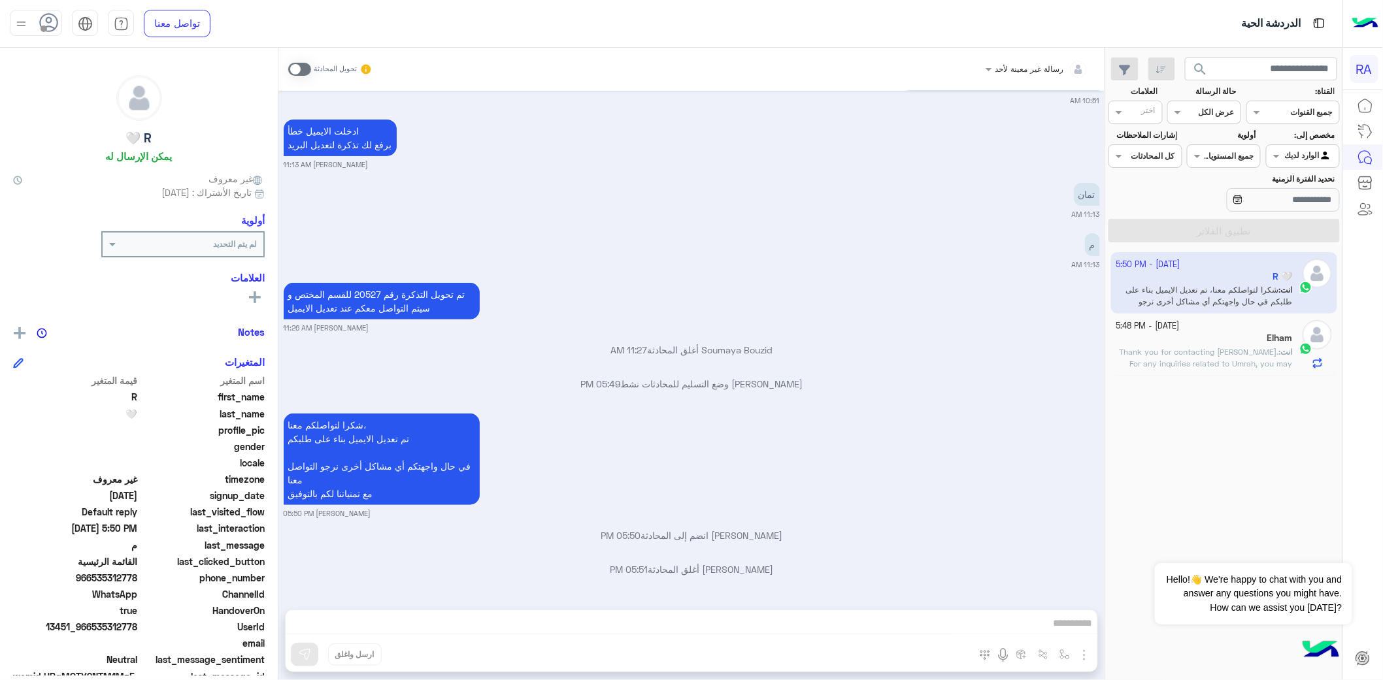
click at [1201, 352] on span "Thank you for contacting [PERSON_NAME]. For any inquiries related to Umrah, you…" at bounding box center [1205, 369] width 173 height 45
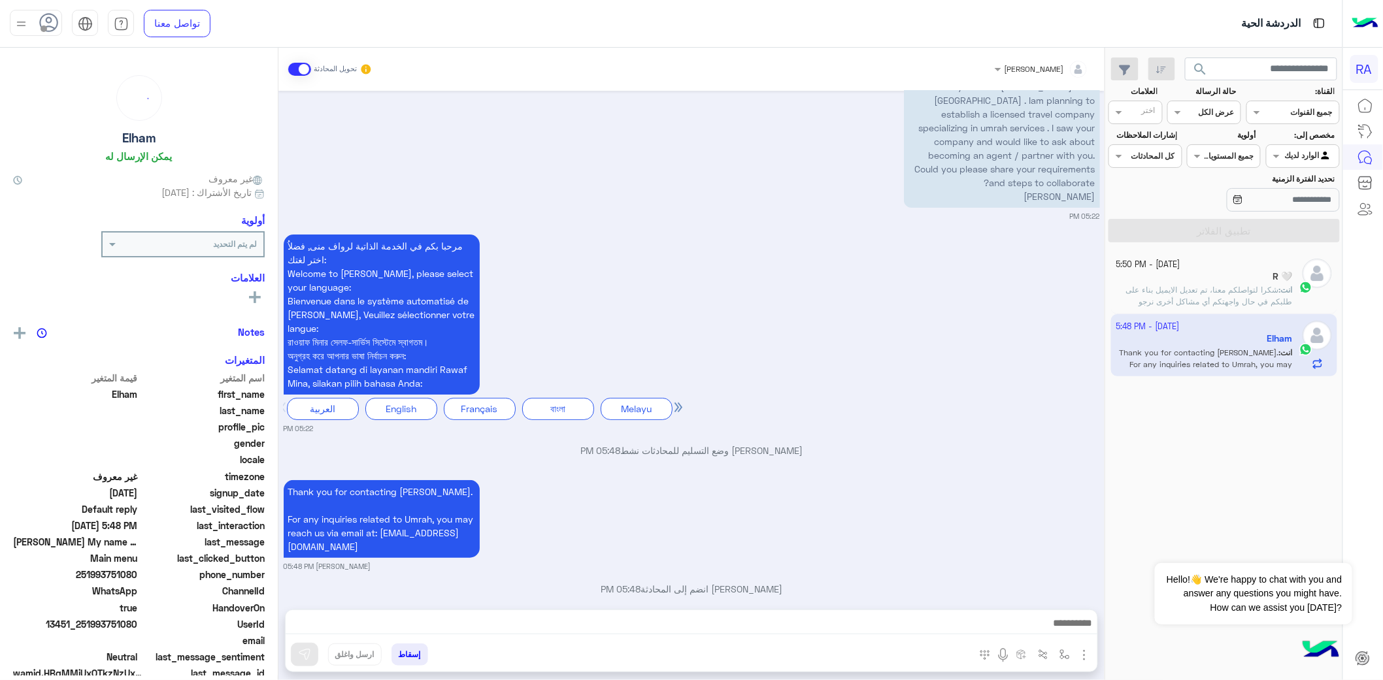
click at [289, 65] on span at bounding box center [299, 69] width 23 height 13
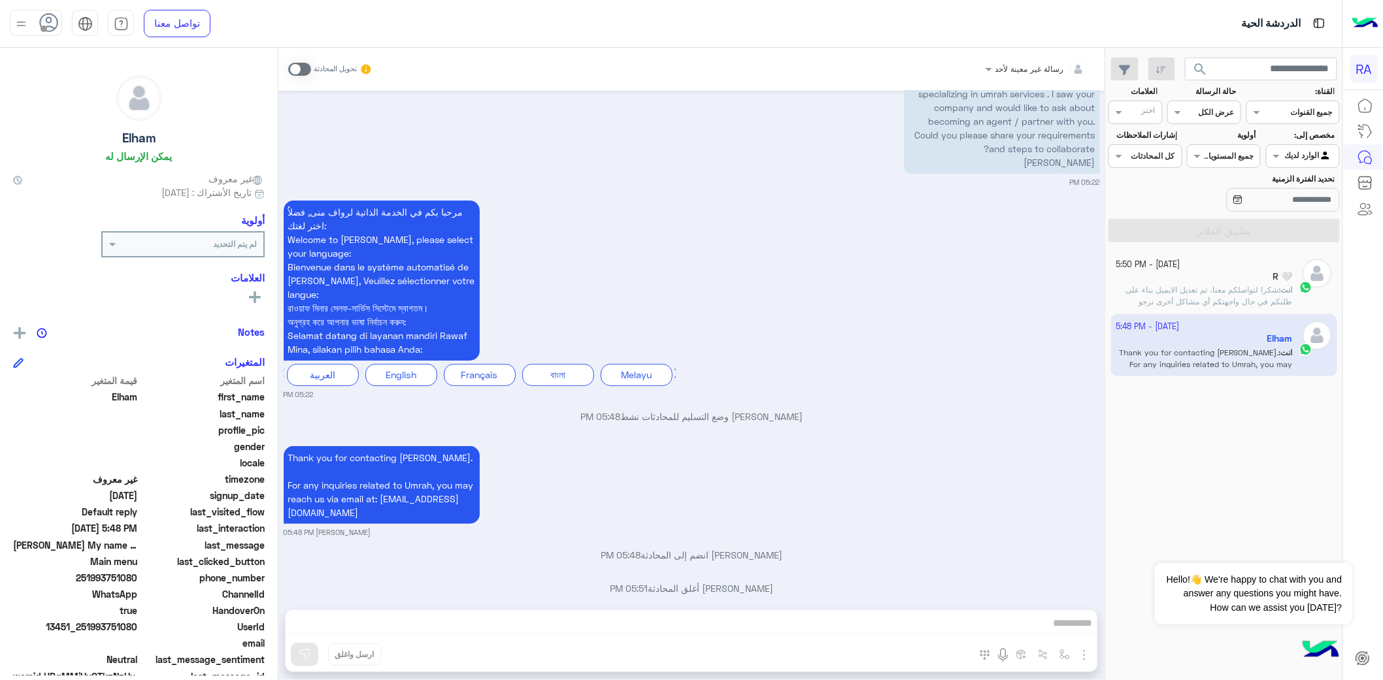
click at [1209, 285] on p "انت : شكرا لتواصلكم معنا، تم تعديل الايميل بناء على طلبكم في حال واجهتكم أي مشا…" at bounding box center [1204, 301] width 177 height 35
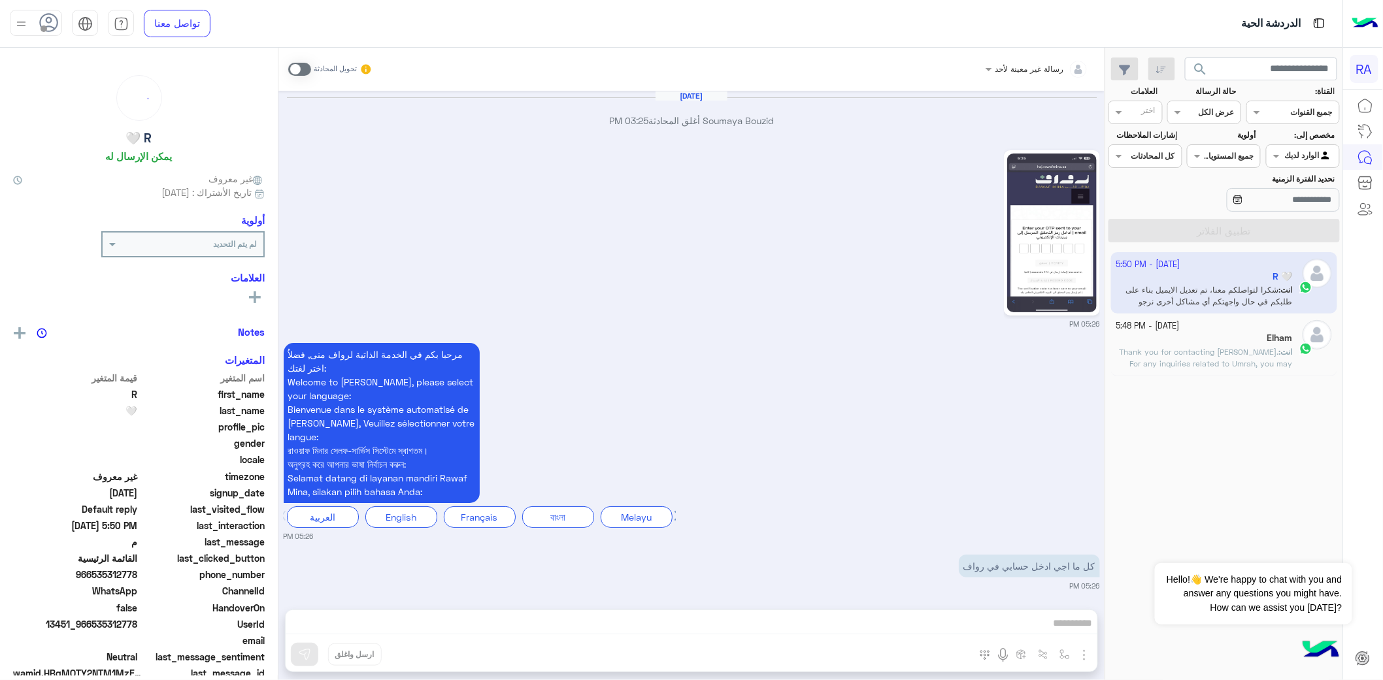
scroll to position [2114, 0]
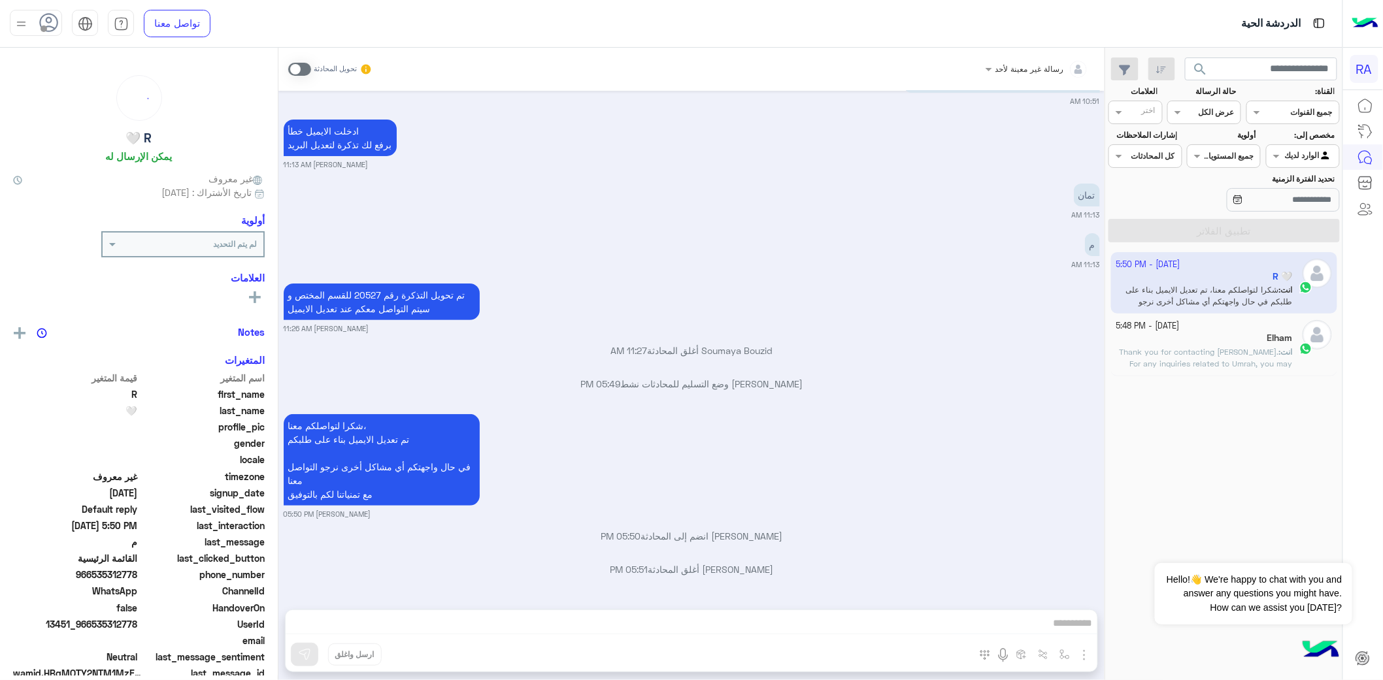
click at [1330, 155] on input "text" at bounding box center [1317, 155] width 30 height 12
click at [1315, 198] on div "غير معينة" at bounding box center [1303, 207] width 74 height 25
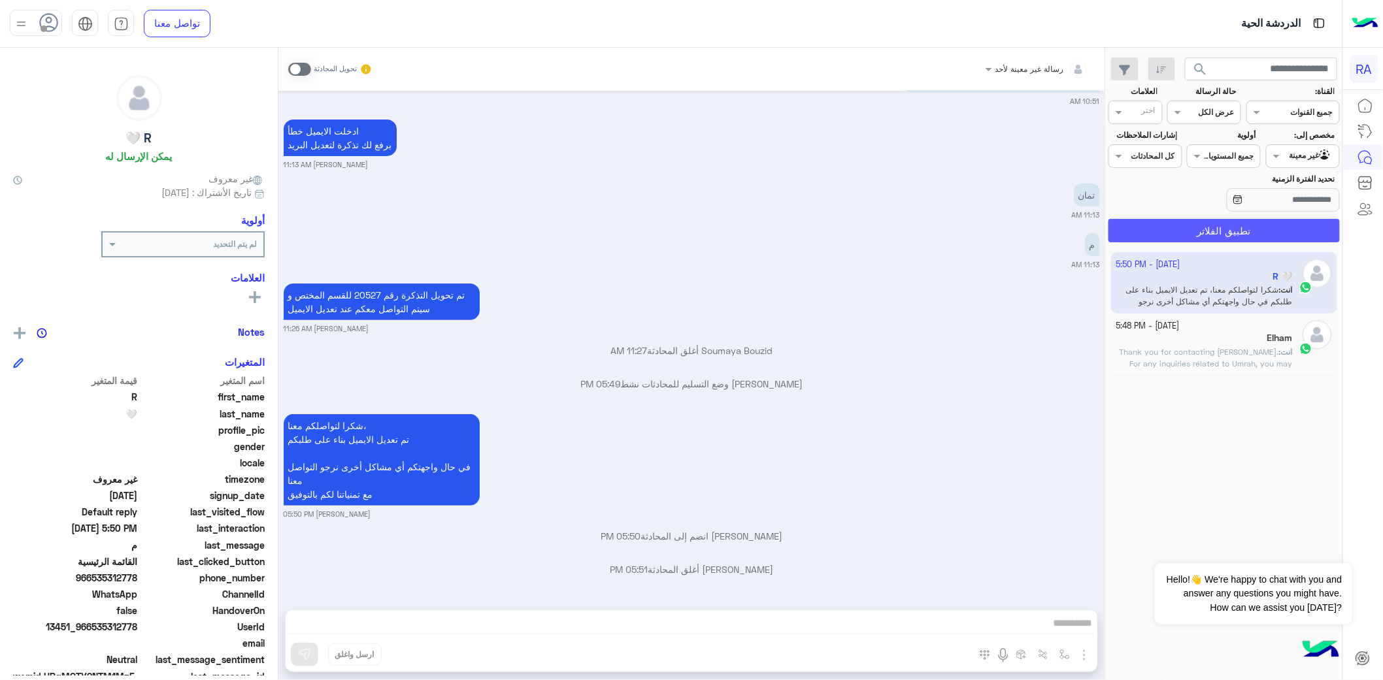
click at [1302, 225] on button "تطبيق الفلاتر" at bounding box center [1223, 231] width 231 height 24
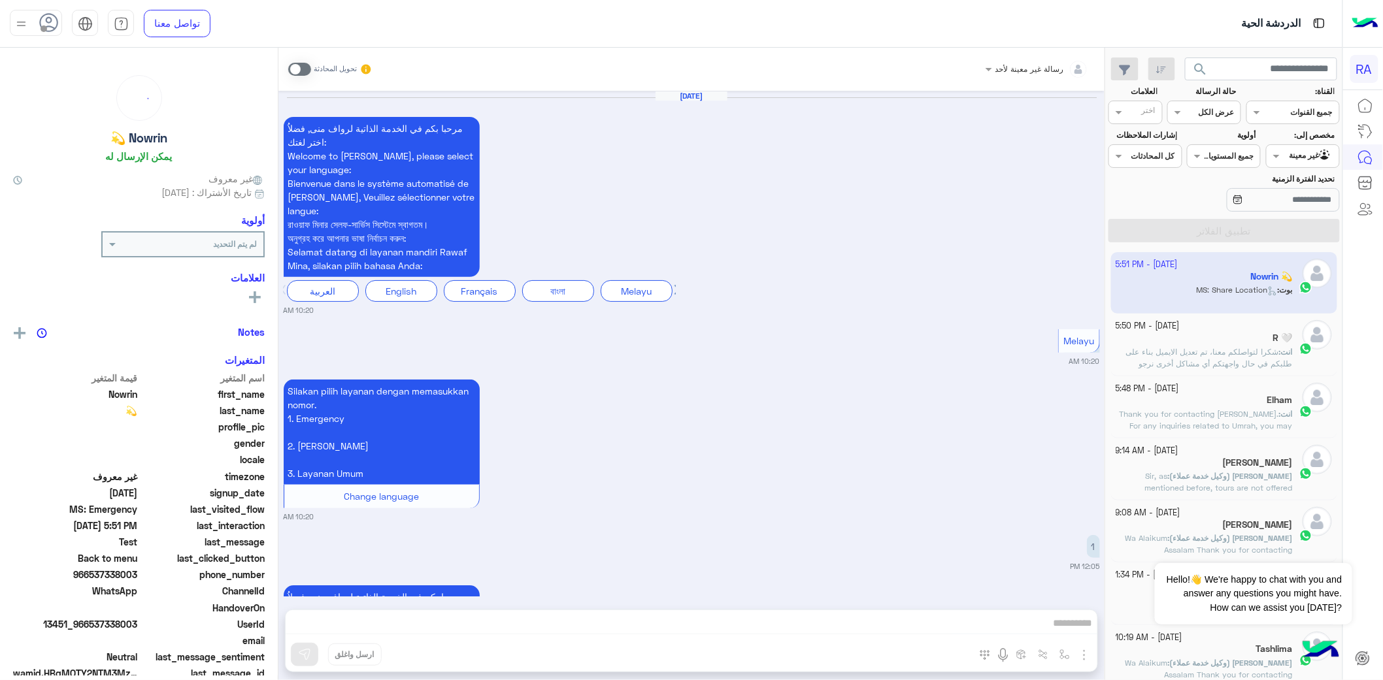
scroll to position [2637, 0]
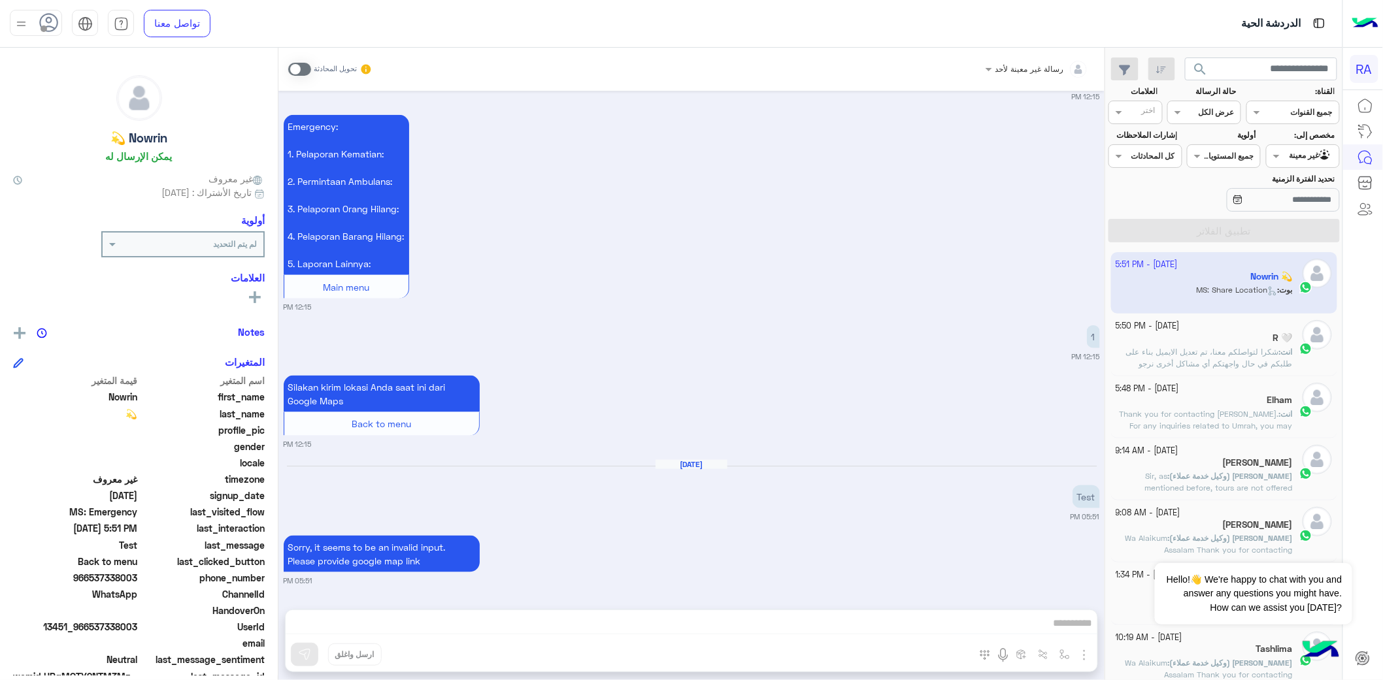
click at [308, 70] on span at bounding box center [299, 69] width 23 height 13
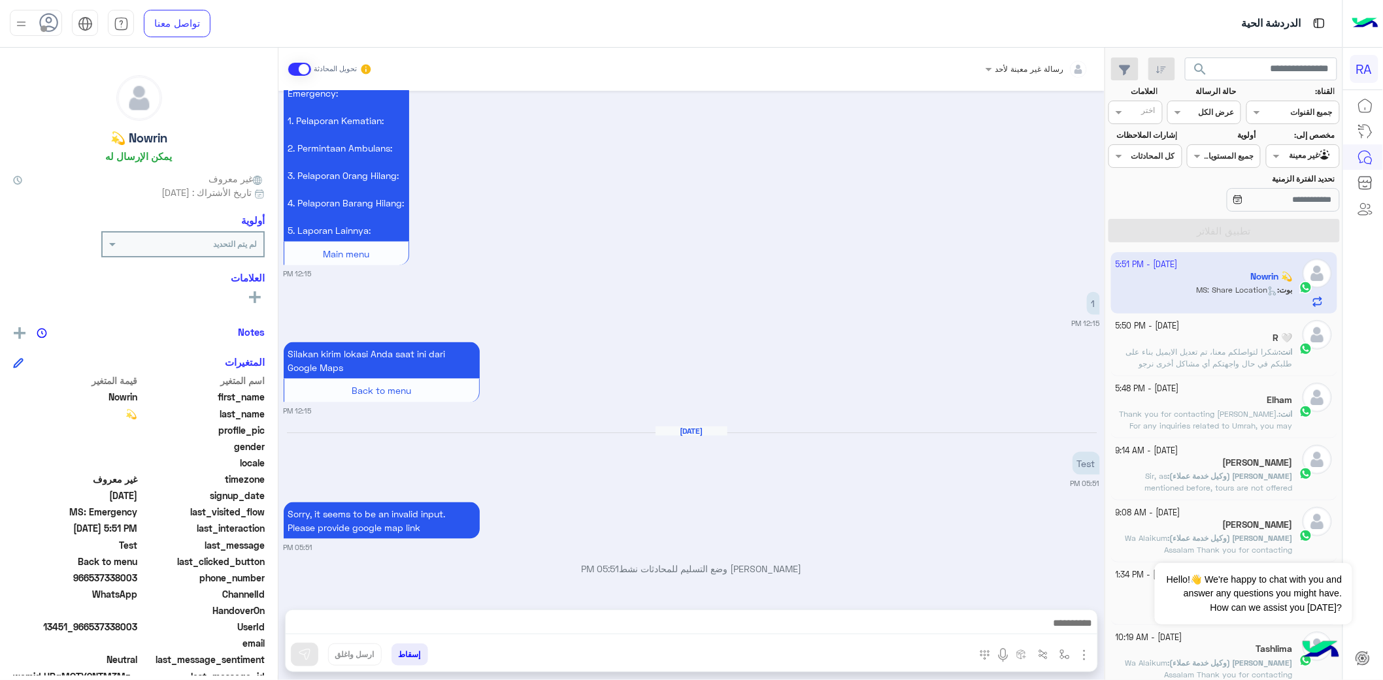
scroll to position [2670, 0]
click at [626, 615] on textarea at bounding box center [691, 625] width 811 height 20
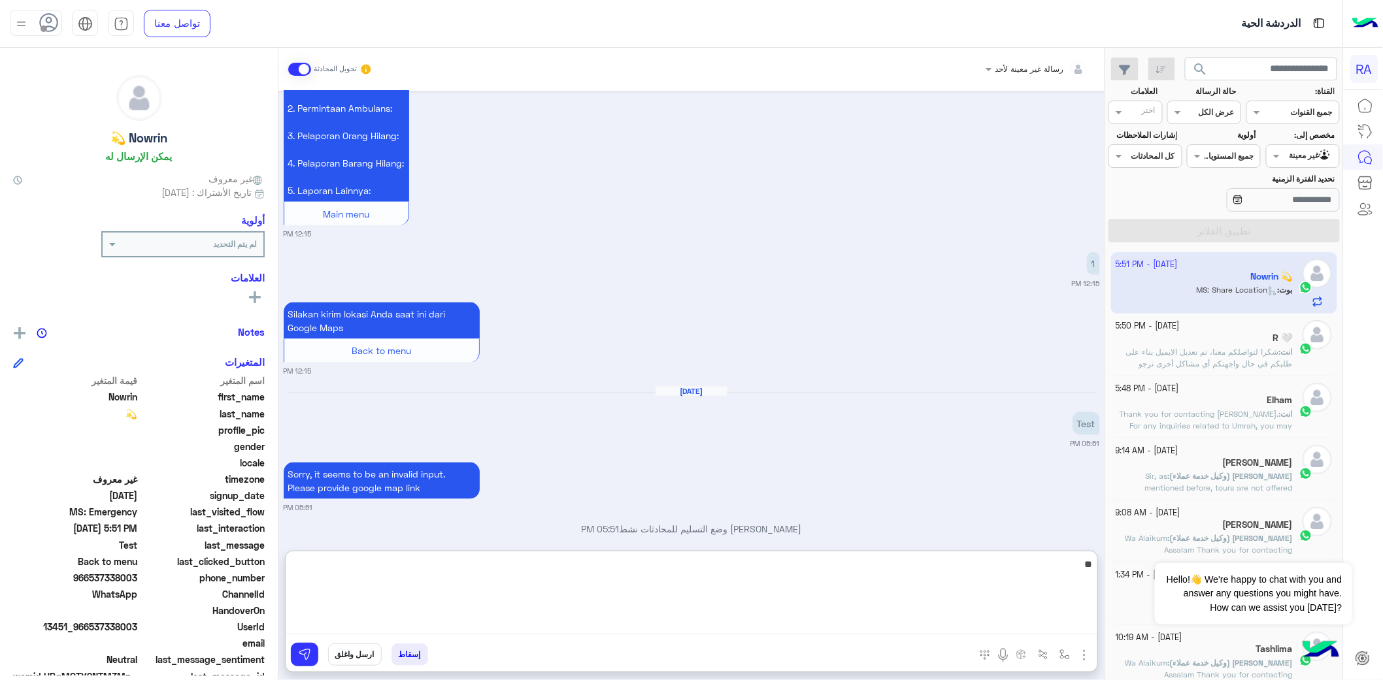
type textarea "*"
type textarea "*****"
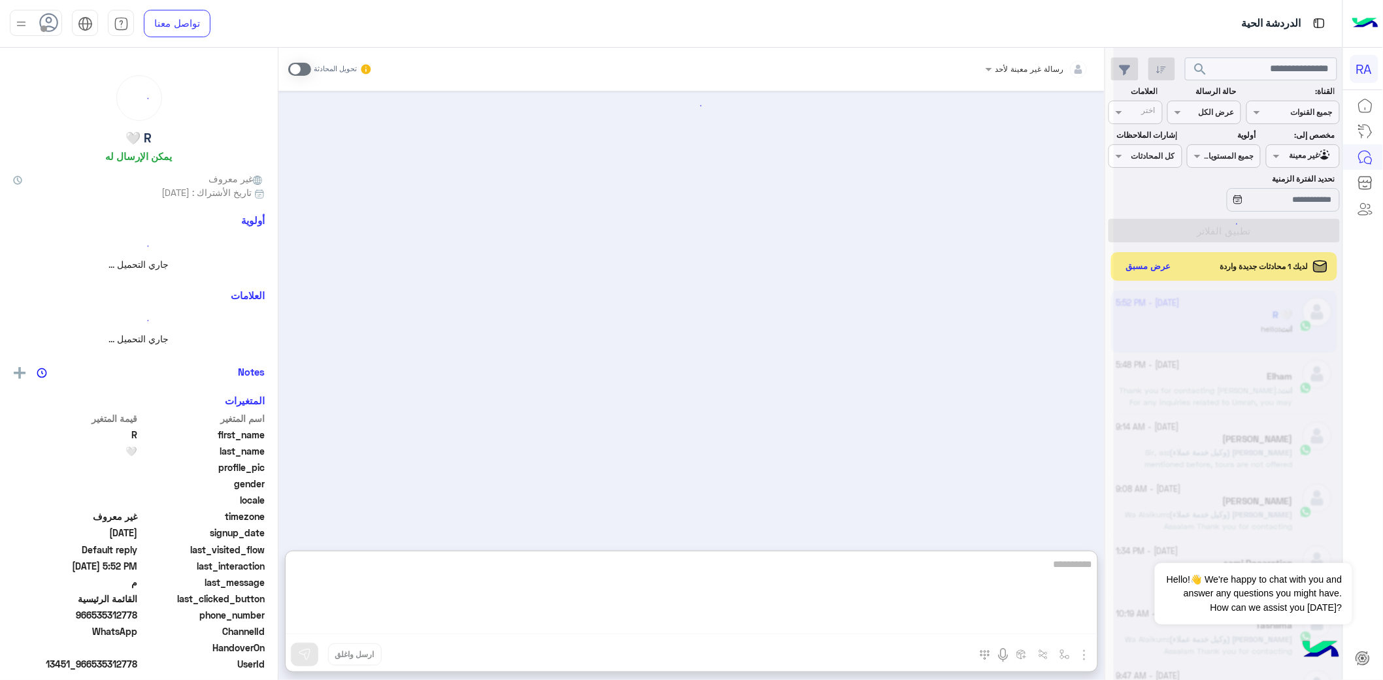
scroll to position [2172, 0]
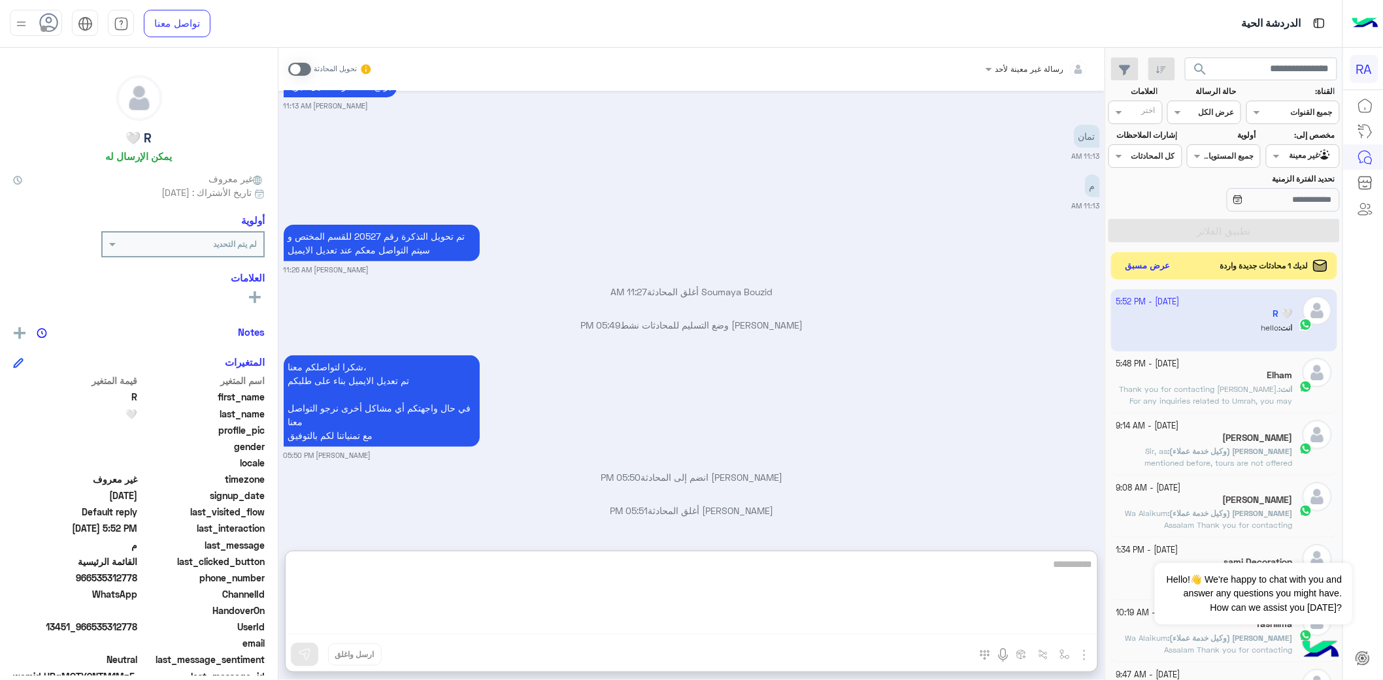
click at [1142, 273] on button "عرض مسبق" at bounding box center [1148, 266] width 55 height 18
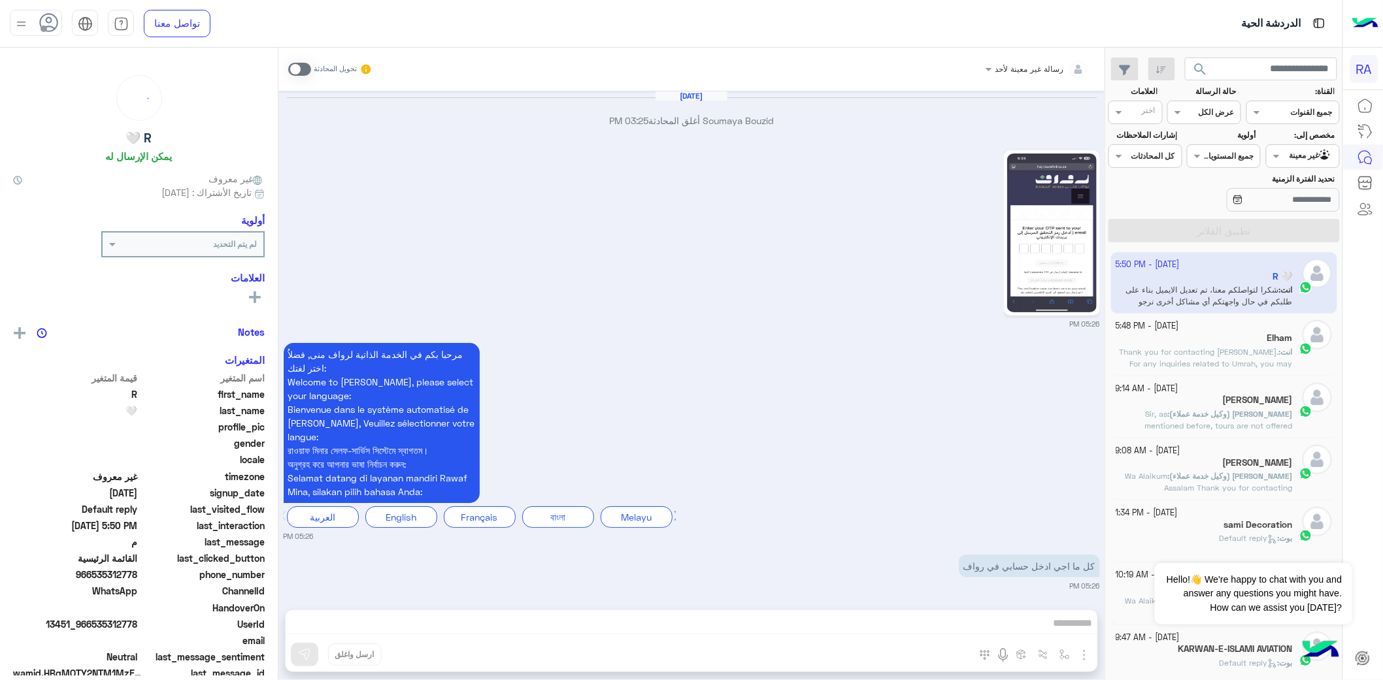
scroll to position [2114, 0]
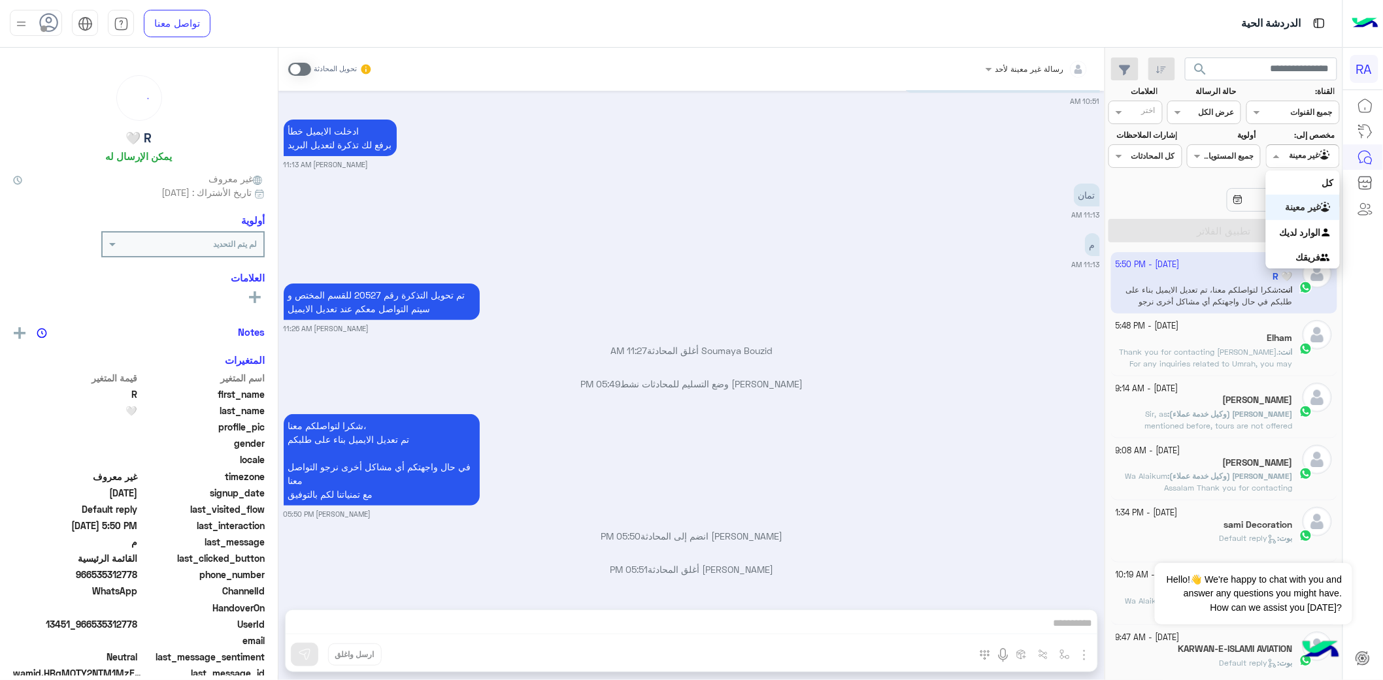
click at [1283, 155] on div at bounding box center [1302, 154] width 73 height 12
click at [1288, 206] on b "غير معينة" at bounding box center [1302, 206] width 35 height 11
click at [1307, 164] on div "Agent Filter غير معينة" at bounding box center [1303, 156] width 74 height 24
click at [1303, 240] on div "الوارد لديك" at bounding box center [1303, 232] width 74 height 25
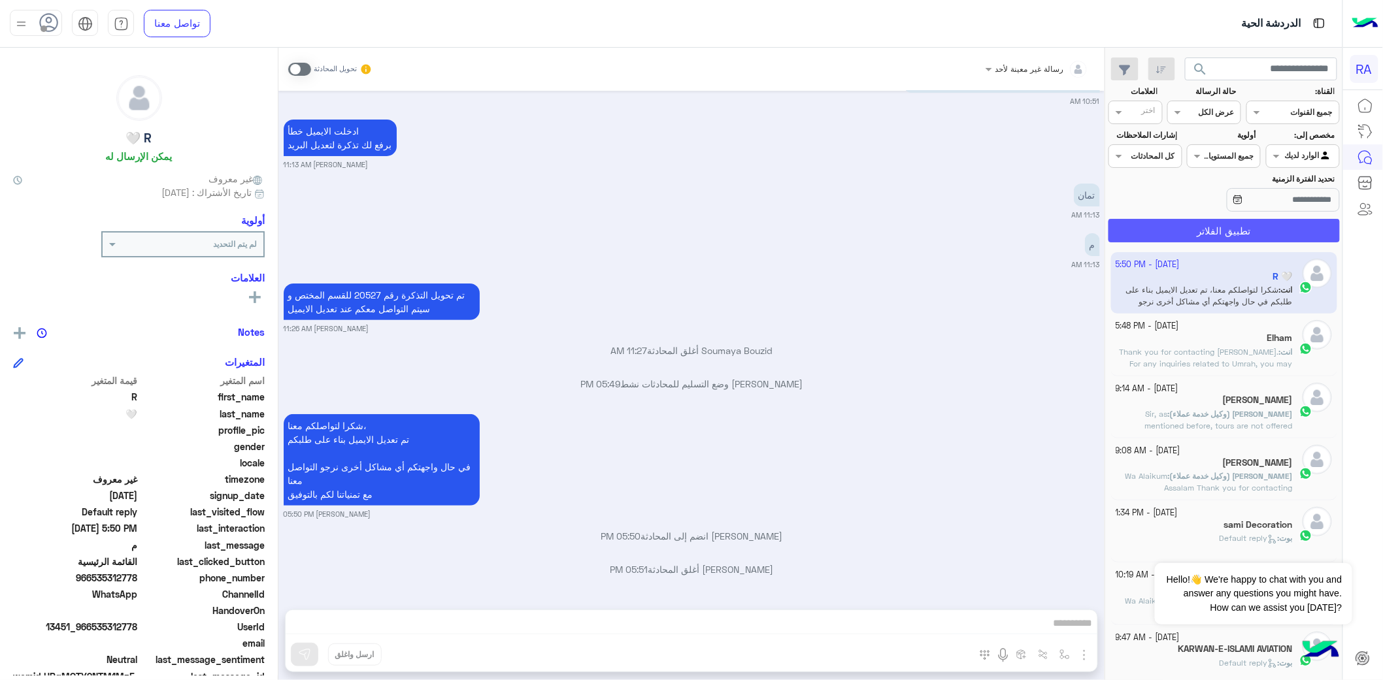
click at [1303, 240] on button "تطبيق الفلاتر" at bounding box center [1223, 231] width 231 height 24
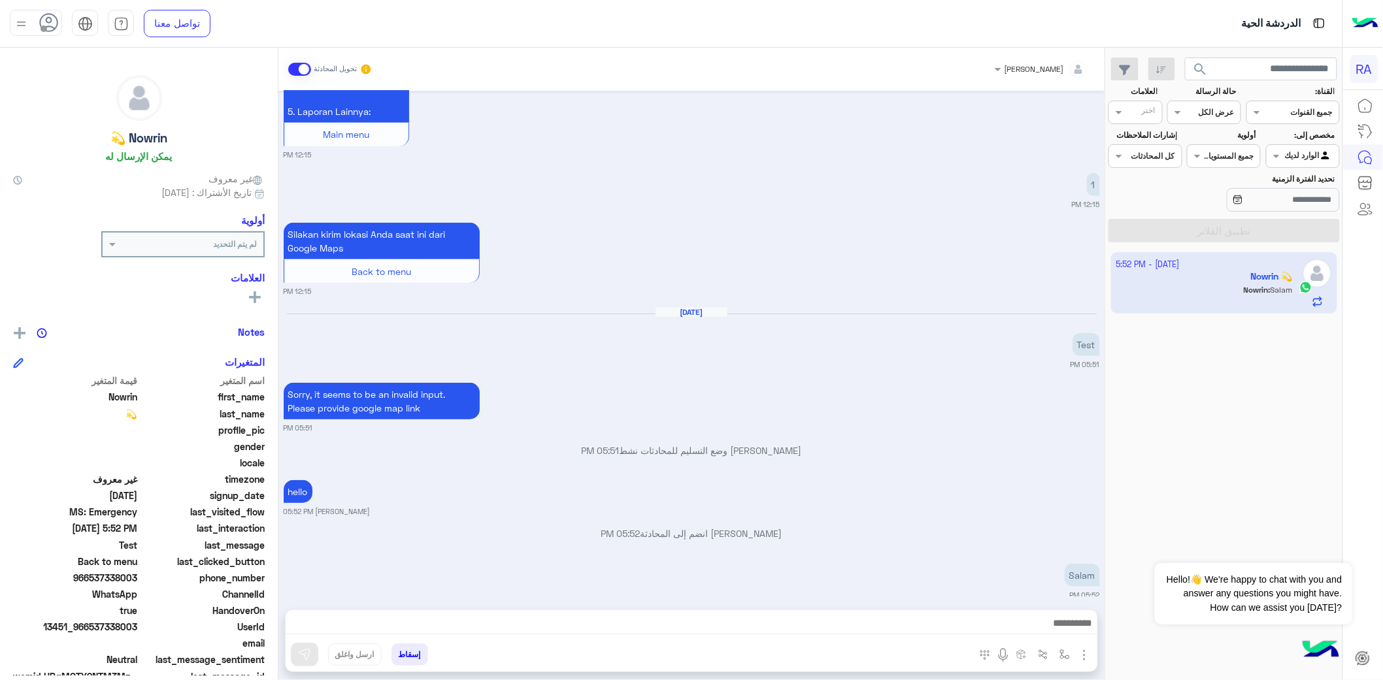
scroll to position [2381, 0]
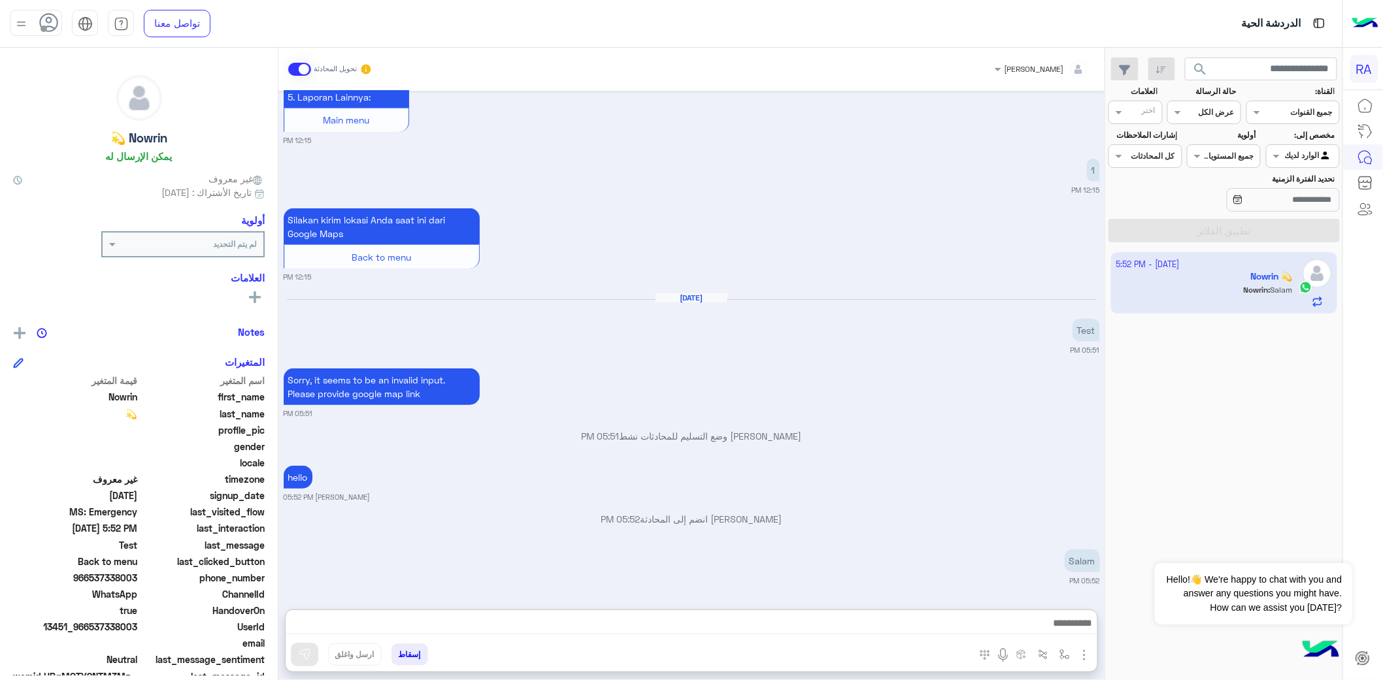
click at [495, 623] on textarea at bounding box center [691, 625] width 811 height 20
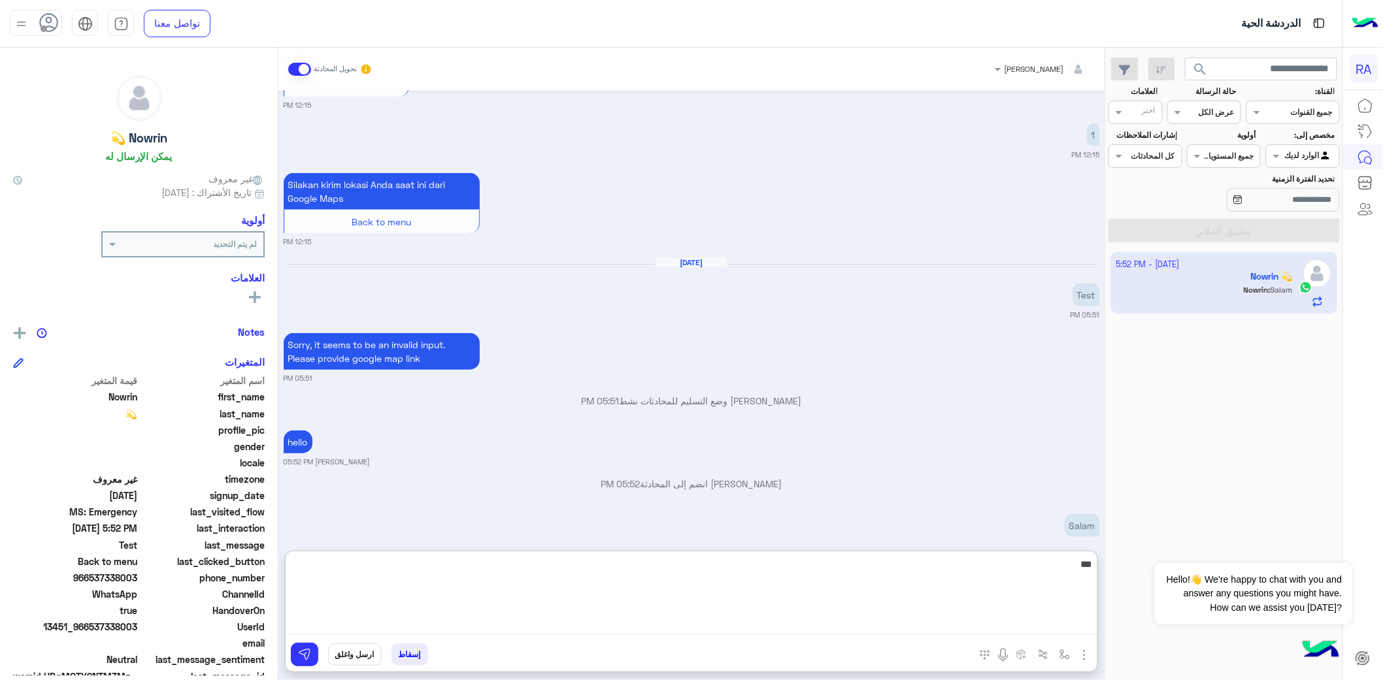
type textarea "****"
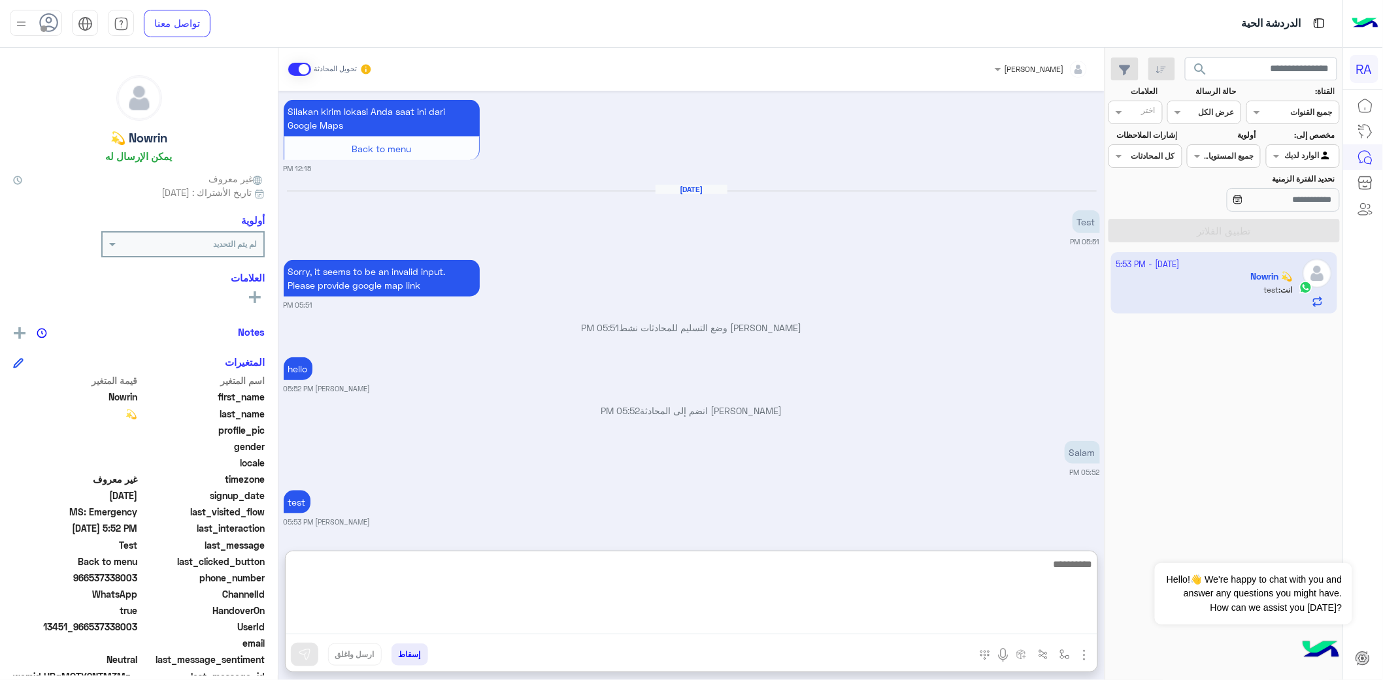
scroll to position [2705, 0]
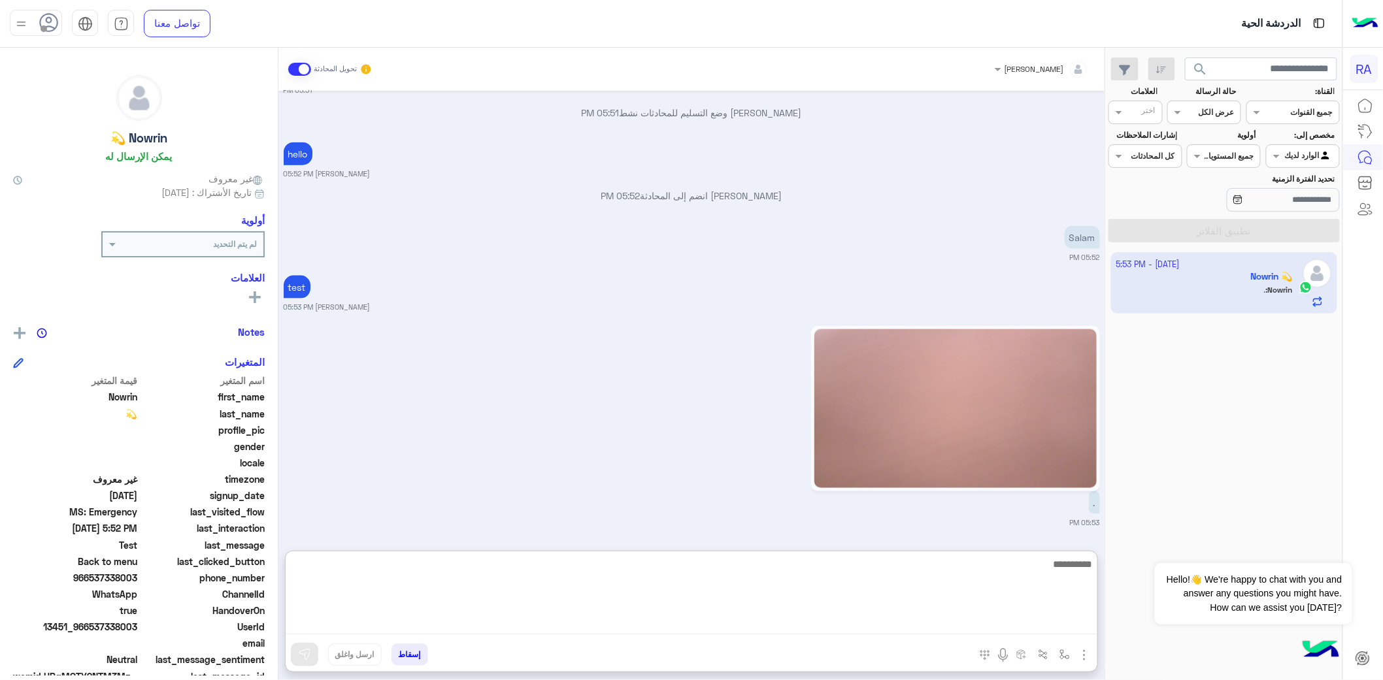
click at [970, 432] on img at bounding box center [955, 408] width 282 height 159
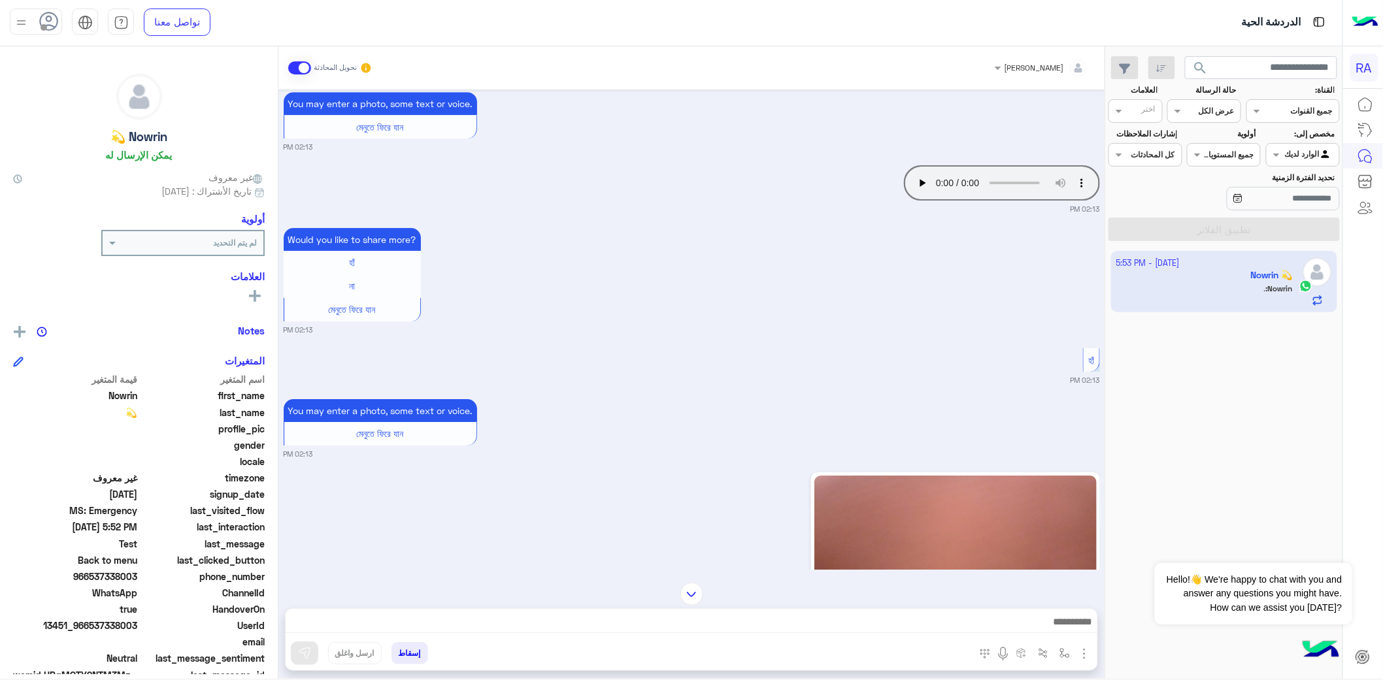
scroll to position [1748, 0]
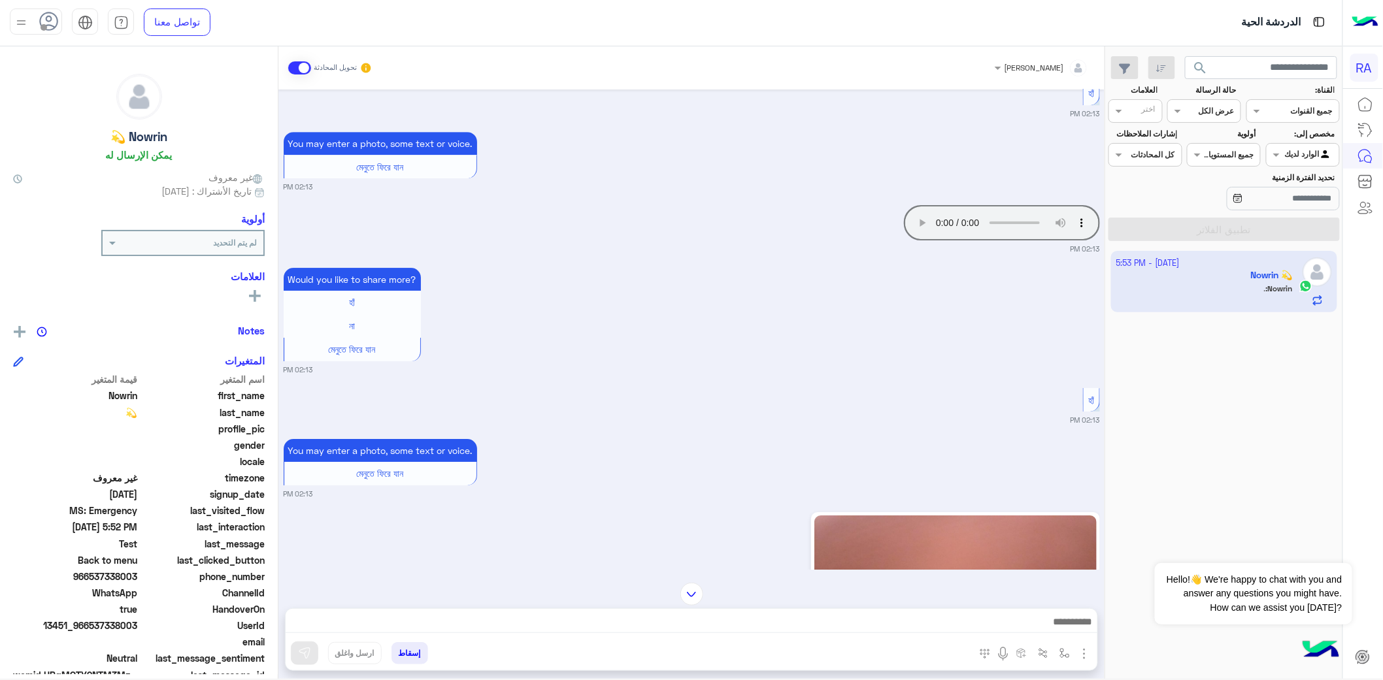
click at [290, 57] on div "تحويل المحادثة" at bounding box center [330, 68] width 84 height 24
click at [299, 80] on div "[PERSON_NAME] تحويل المحادثة" at bounding box center [691, 67] width 826 height 43
click at [305, 74] on div "تحويل المحادثة" at bounding box center [330, 68] width 84 height 24
click at [305, 72] on span at bounding box center [299, 67] width 23 height 13
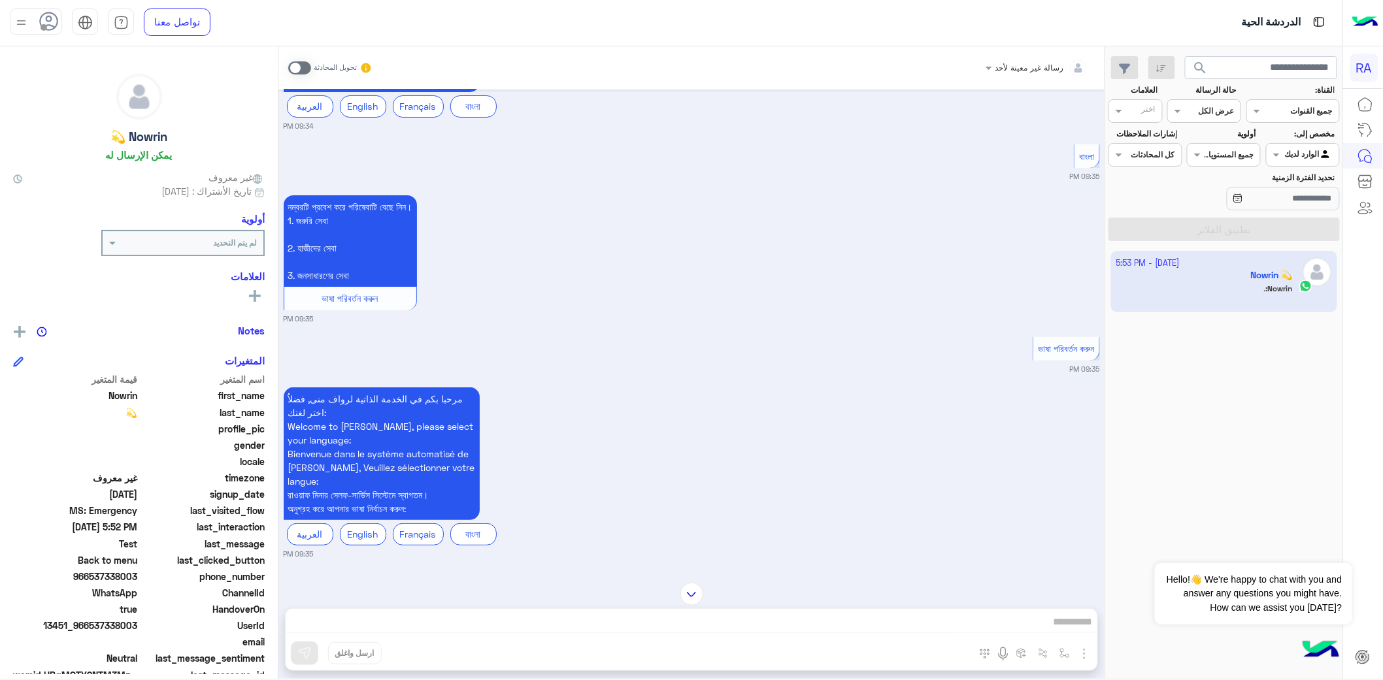
scroll to position [2145, 0]
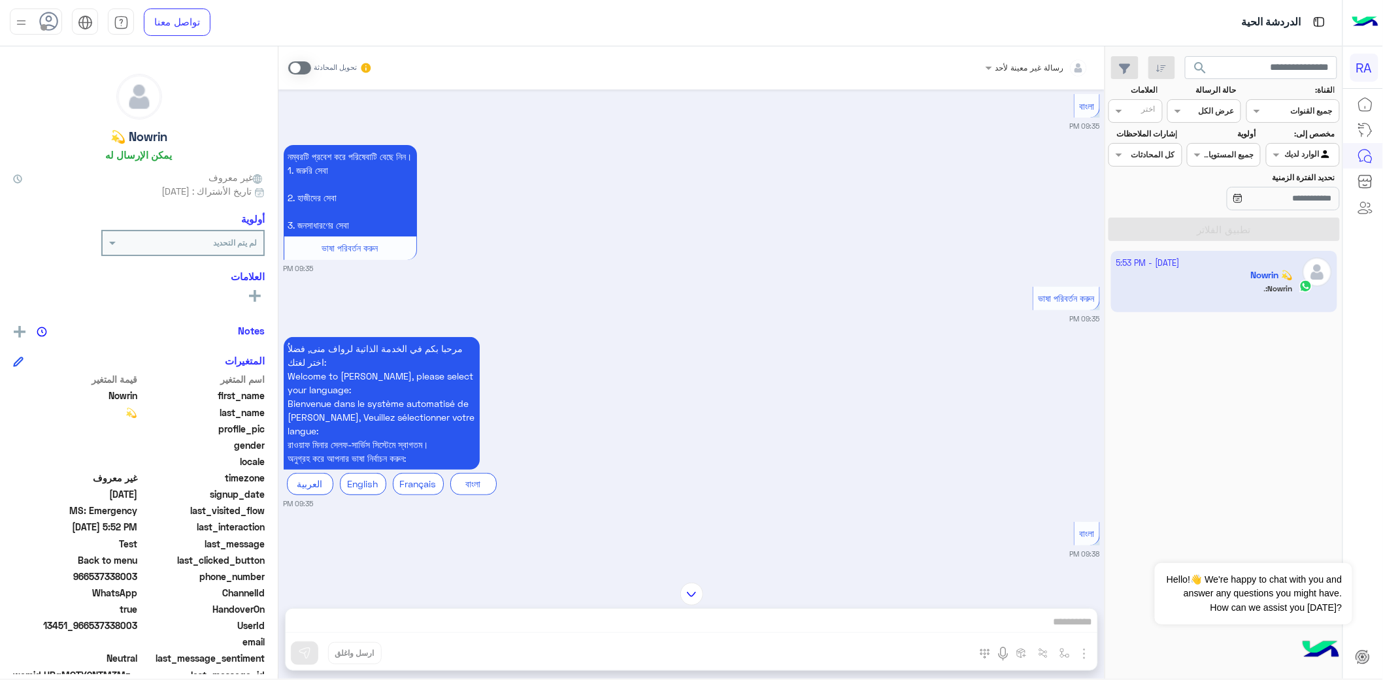
click at [691, 583] on img at bounding box center [691, 594] width 23 height 23
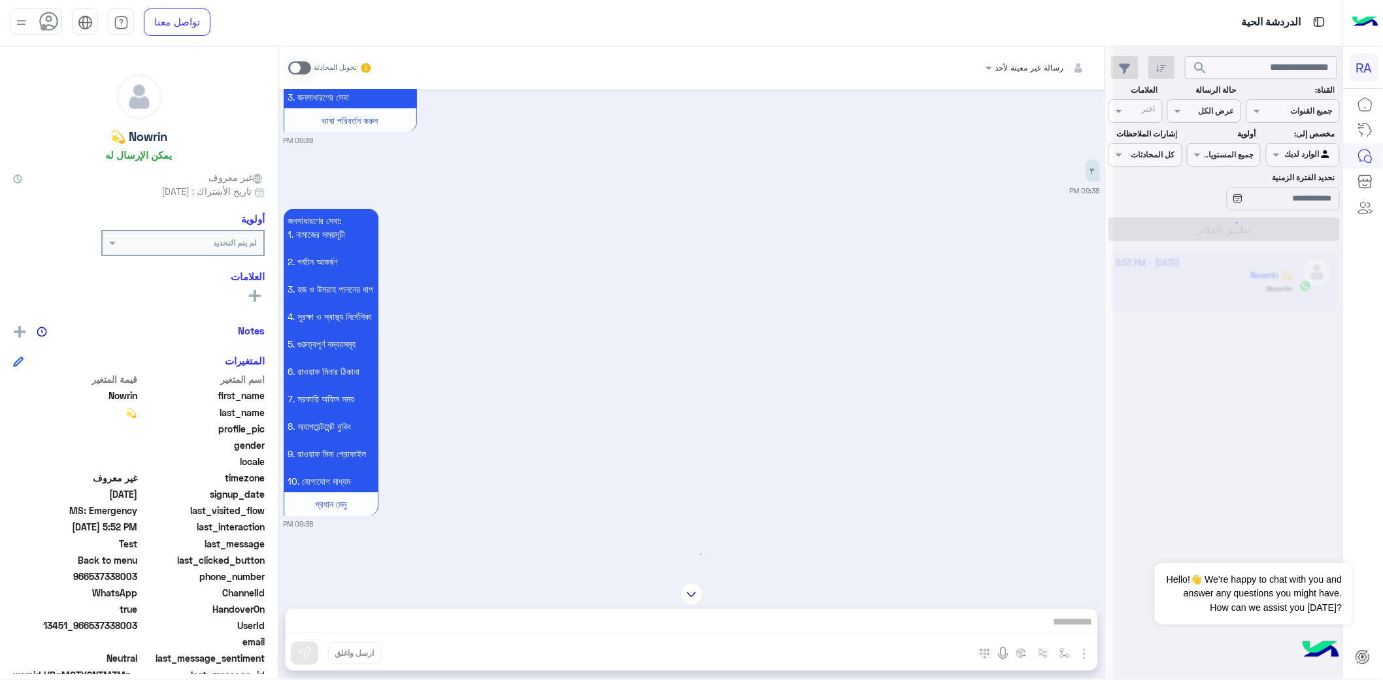
click at [689, 570] on div "[DATE] 1 09:31 PM গুগল ম্যাপের মাধ্যমে আপনার বর্তমান অবস্থান পাঠান। [GEOGRAPHIC…" at bounding box center [691, 330] width 826 height 480
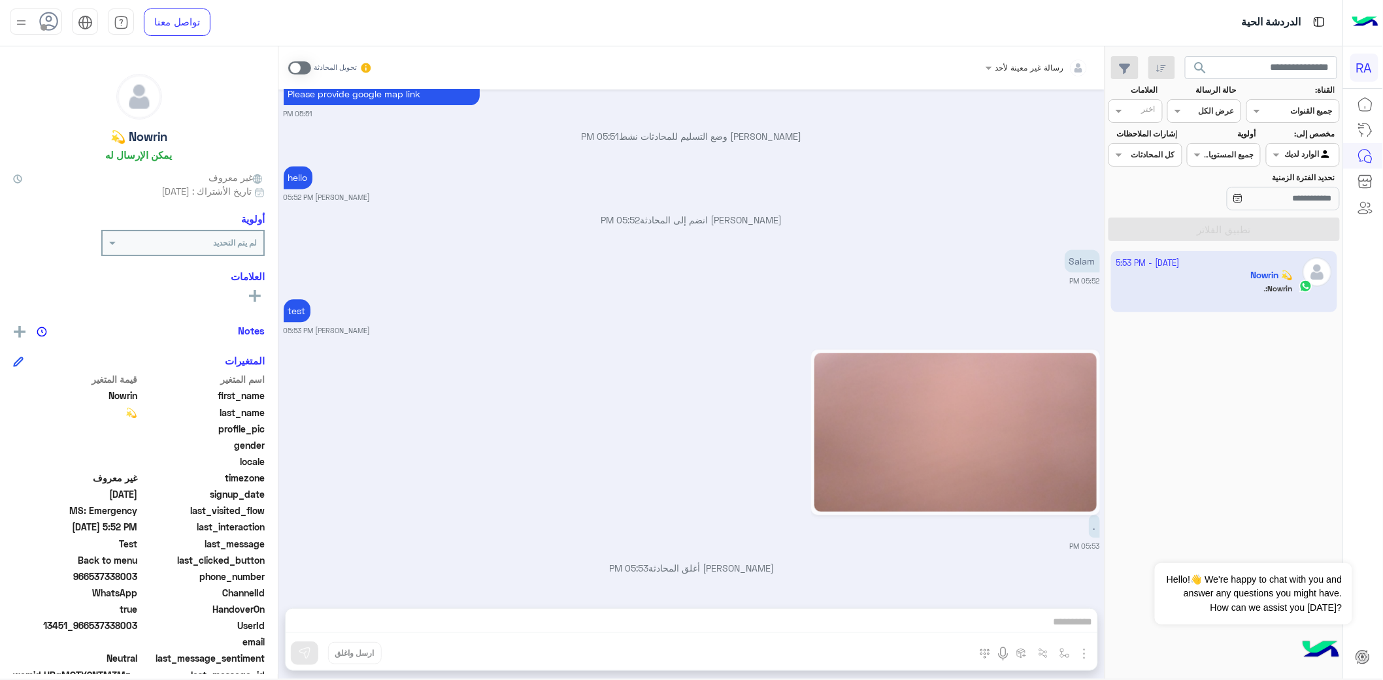
click at [1287, 152] on div at bounding box center [1302, 153] width 73 height 12
click at [1283, 212] on div "غير معينة" at bounding box center [1303, 205] width 74 height 25
click at [1283, 212] on app-date-range-input at bounding box center [1263, 200] width 153 height 26
click at [1277, 229] on button "تطبيق الفلاتر" at bounding box center [1223, 230] width 231 height 24
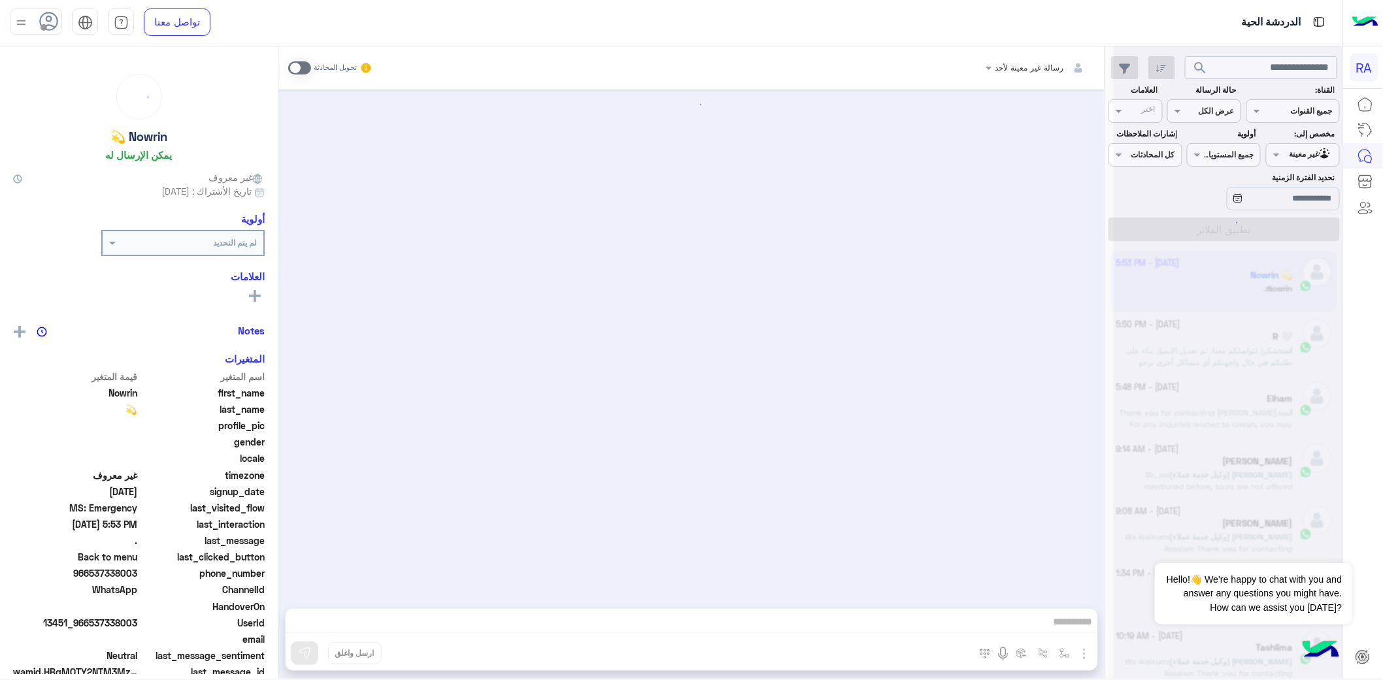
scroll to position [2207, 0]
